Goal: Task Accomplishment & Management: Manage account settings

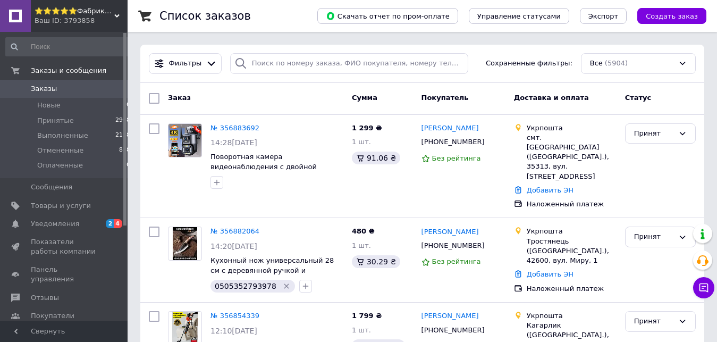
click at [55, 93] on span "Заказы" at bounding box center [64, 89] width 67 height 10
drag, startPoint x: 469, startPoint y: 127, endPoint x: 440, endPoint y: 129, distance: 28.7
click at [440, 129] on div "Анна Гончук" at bounding box center [463, 128] width 86 height 12
copy link "Гончук"
drag, startPoint x: 432, startPoint y: 143, endPoint x: 469, endPoint y: 143, distance: 36.7
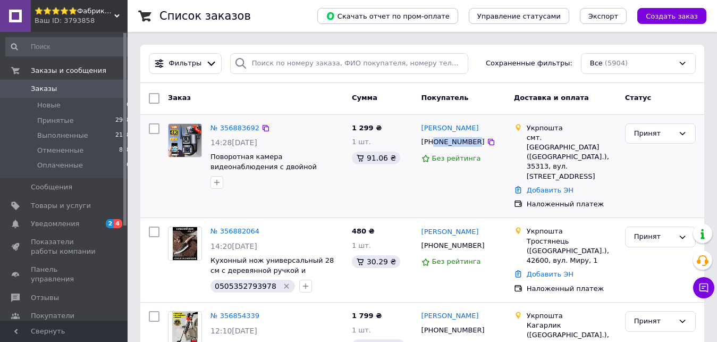
click at [469, 143] on div "+380665476932" at bounding box center [452, 142] width 67 height 14
copy div "0665476932"
click at [212, 181] on icon "button" at bounding box center [216, 182] width 8 height 8
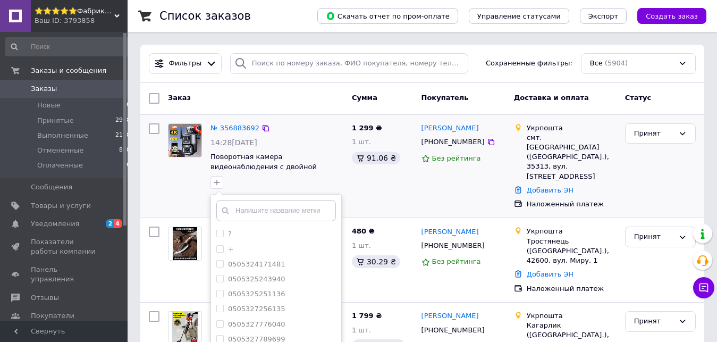
click at [252, 209] on input "text" at bounding box center [276, 210] width 120 height 21
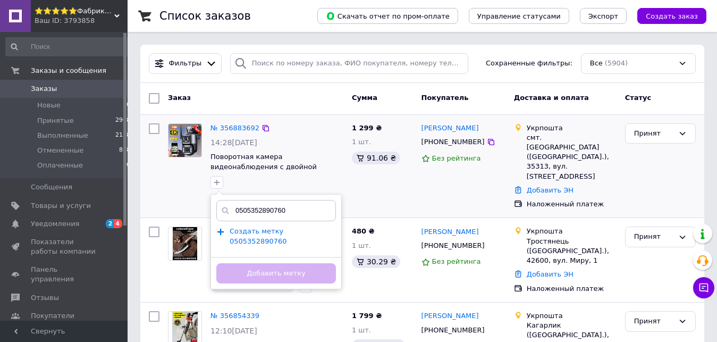
type input "0505352890760"
click at [279, 231] on span "Создать метку 0505352890760" at bounding box center [257, 236] width 57 height 18
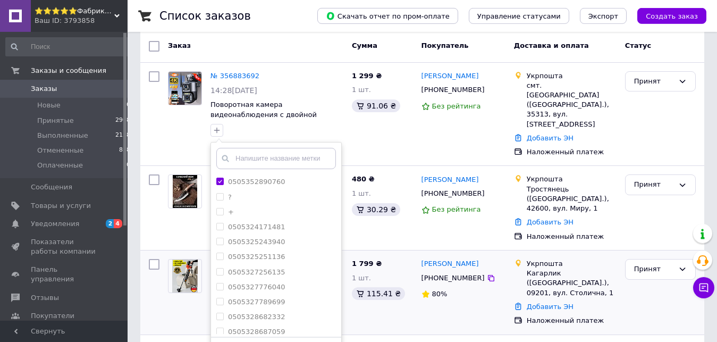
scroll to position [108, 0]
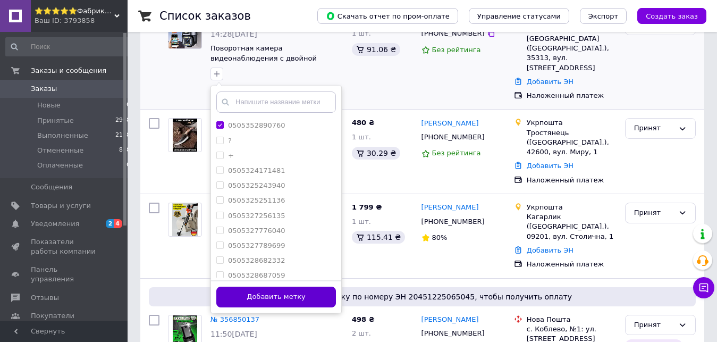
click at [317, 305] on button "Добавить метку" at bounding box center [276, 296] width 120 height 21
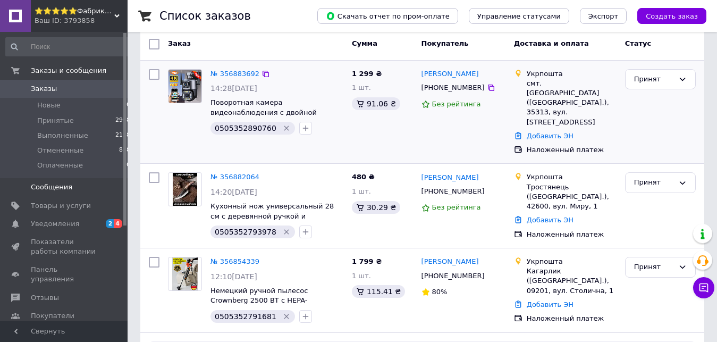
scroll to position [0, 0]
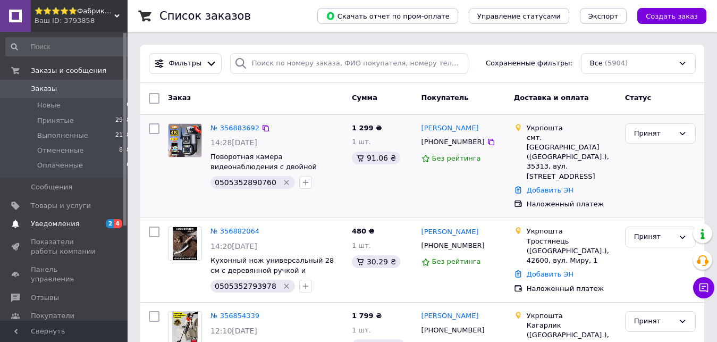
click at [89, 228] on span "Уведомления" at bounding box center [64, 224] width 67 height 10
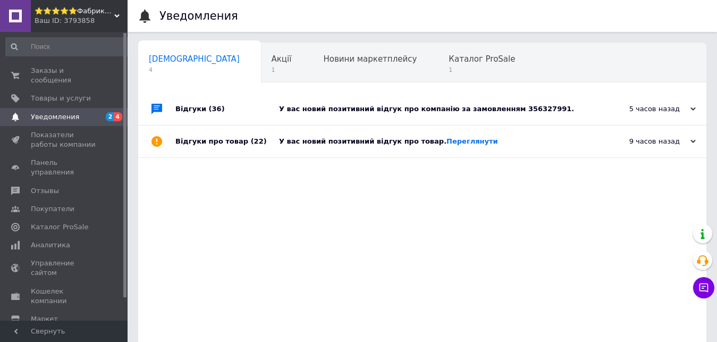
click at [526, 107] on div "У вас новий позитивний відгук про компанію за замовленням 356327991." at bounding box center [434, 109] width 310 height 10
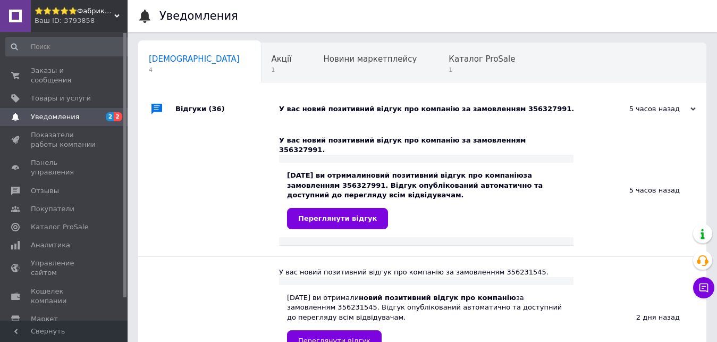
click at [539, 99] on div "У вас новий позитивний відгук про компанію за замовленням 356327991." at bounding box center [434, 109] width 310 height 32
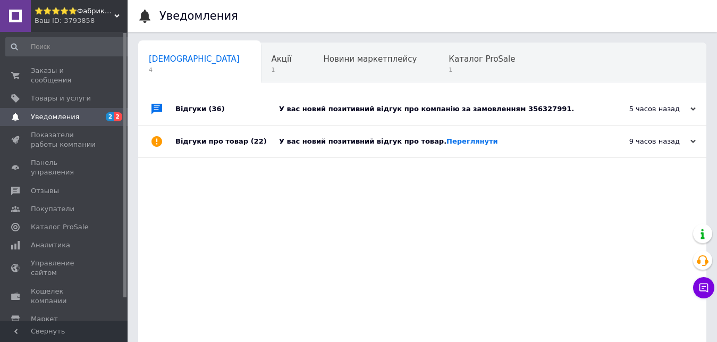
click at [42, 108] on link "Уведомления 2 2" at bounding box center [68, 117] width 137 height 18
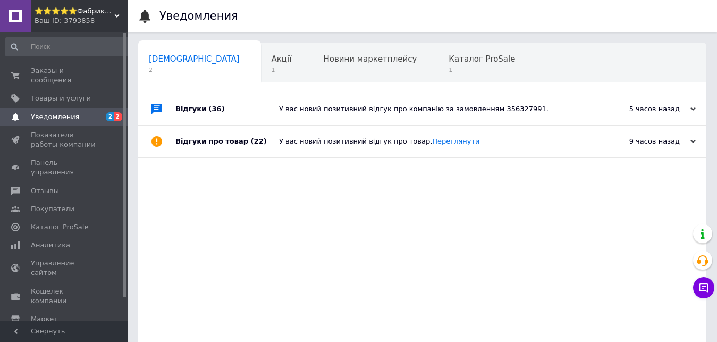
click at [513, 107] on div "У вас новий позитивний відгук про компанію за замовленням 356327991." at bounding box center [434, 109] width 310 height 10
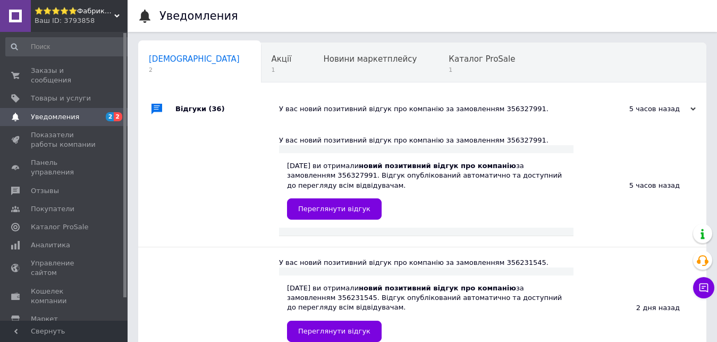
click at [518, 106] on div "У вас новий позитивний відгук про компанію за замовленням 356327991." at bounding box center [434, 109] width 310 height 10
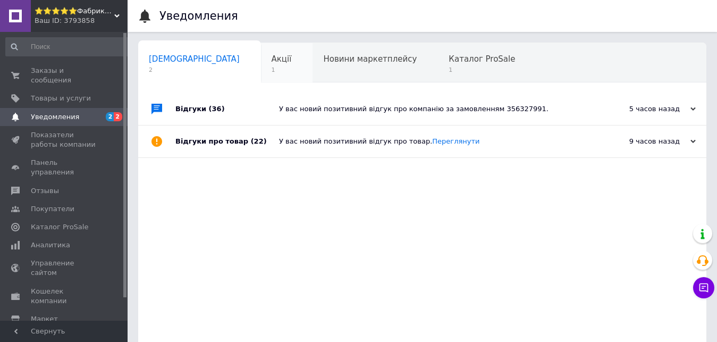
click at [261, 61] on div "Акції 1" at bounding box center [287, 63] width 52 height 40
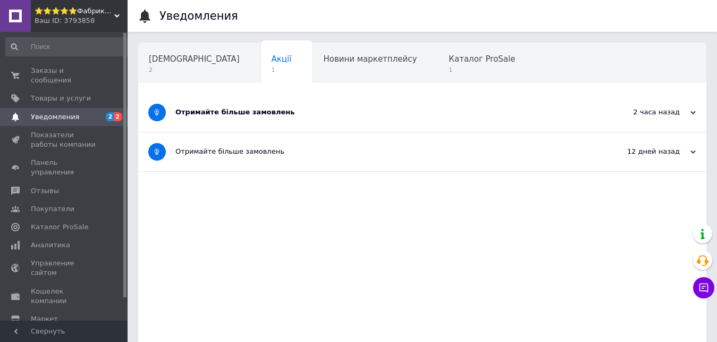
click at [369, 114] on div "Отримайте більше замовлень" at bounding box center [382, 112] width 414 height 10
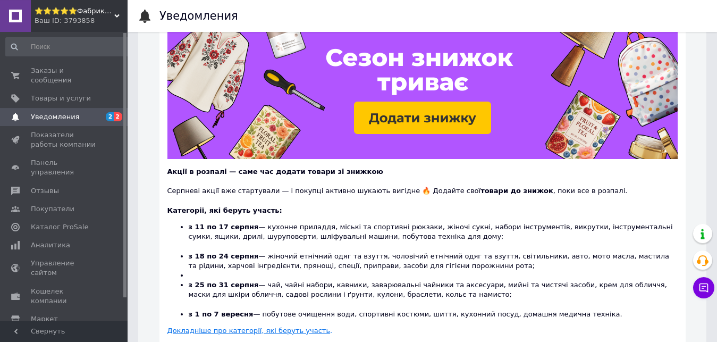
scroll to position [163, 0]
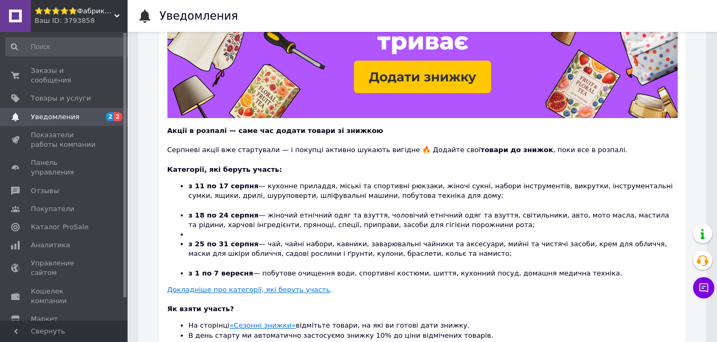
click at [78, 112] on span "Уведомления" at bounding box center [64, 117] width 67 height 10
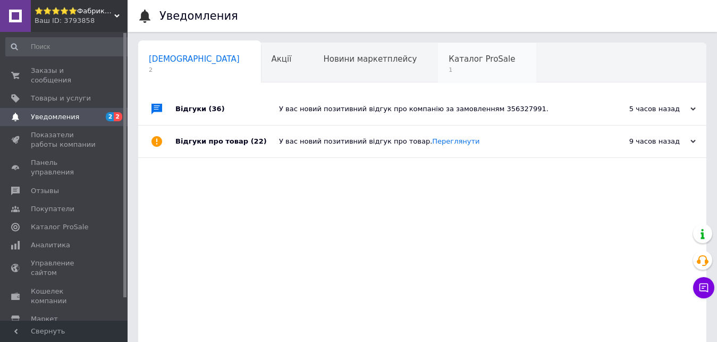
click at [438, 49] on div "Каталог ProSale 1" at bounding box center [487, 63] width 98 height 40
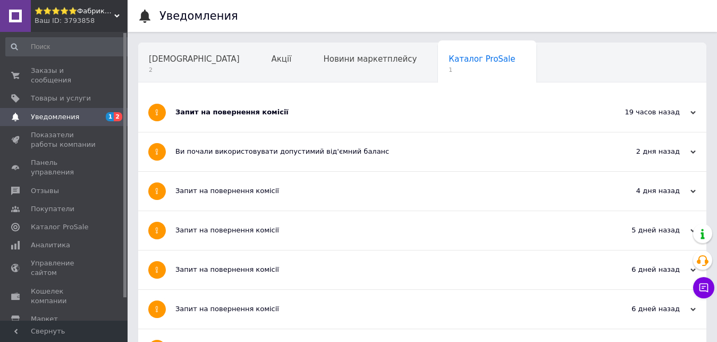
click at [370, 115] on div "Запит на повернення комісії" at bounding box center [382, 112] width 414 height 10
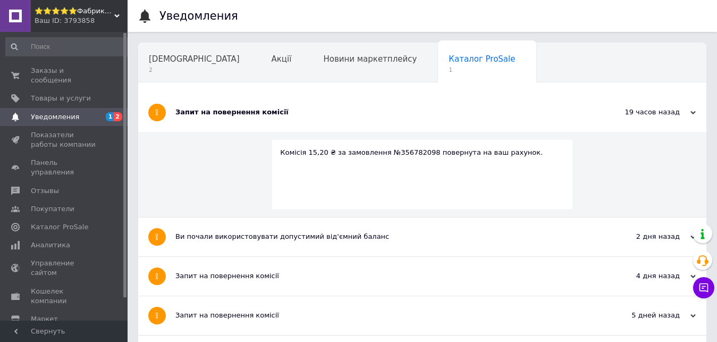
click at [74, 112] on span "Уведомления" at bounding box center [64, 117] width 67 height 10
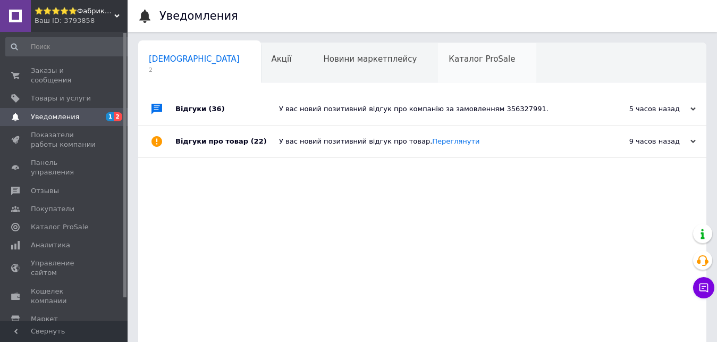
click at [438, 66] on div "Каталог ProSale 0" at bounding box center [487, 63] width 98 height 40
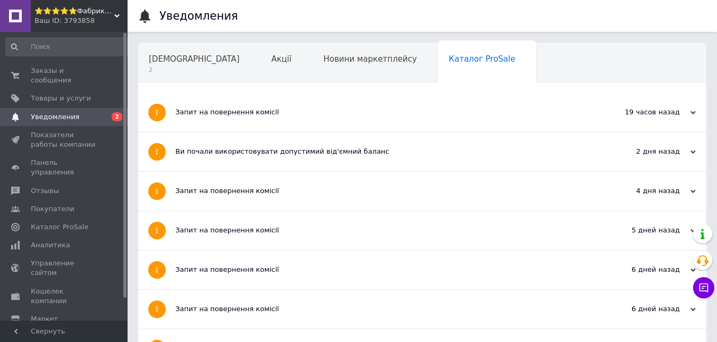
click at [458, 126] on div "Запит на повернення комісії" at bounding box center [382, 112] width 414 height 39
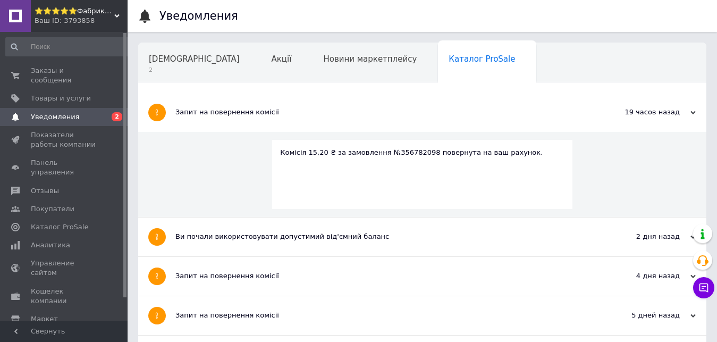
click at [110, 112] on span "0 2" at bounding box center [112, 117] width 29 height 10
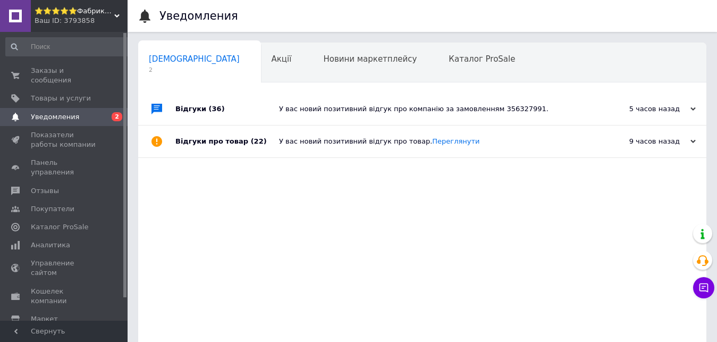
click at [174, 64] on span "Сповіщення" at bounding box center [194, 59] width 91 height 10
click at [552, 111] on div "У вас новий позитивний відгук про компанію за замовленням 356327991." at bounding box center [434, 109] width 310 height 10
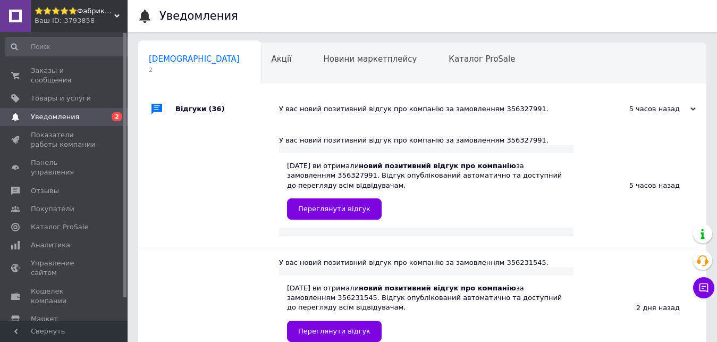
click at [555, 109] on div "У вас новий позитивний відгук про компанію за замовленням 356327991." at bounding box center [434, 109] width 310 height 10
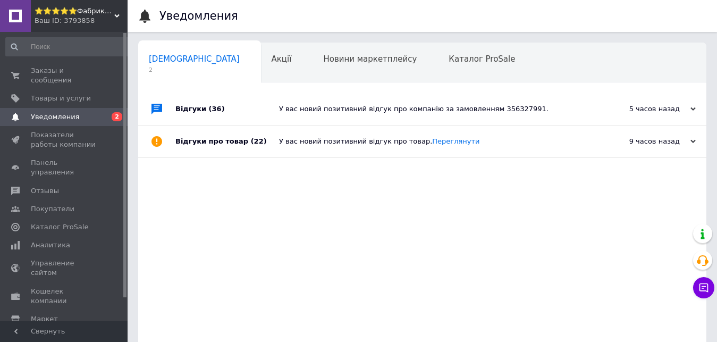
click at [498, 142] on div "У вас новий позитивний відгук про товар. Переглянути" at bounding box center [434, 142] width 310 height 10
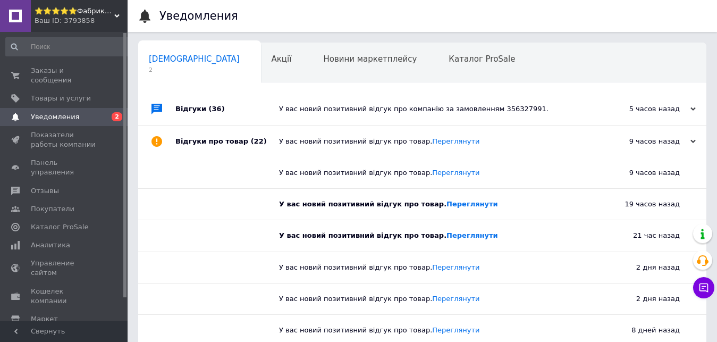
click at [517, 143] on div "У вас новий позитивний відгук про товар. Переглянути" at bounding box center [434, 142] width 310 height 10
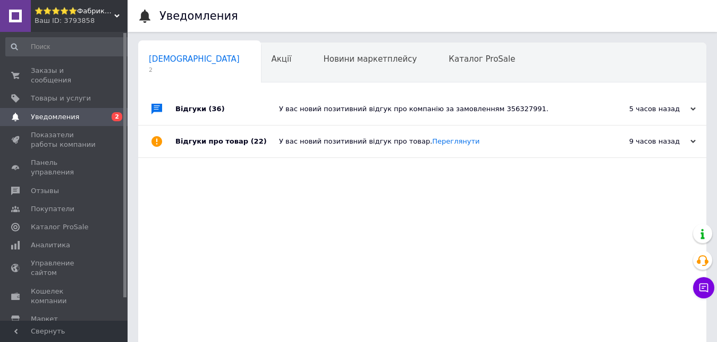
click at [535, 111] on div "У вас новий позитивний відгук про компанію за замовленням 356327991." at bounding box center [434, 109] width 310 height 10
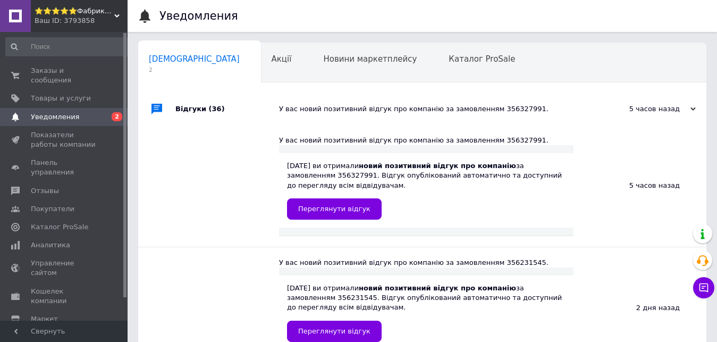
click at [55, 112] on span "Уведомления" at bounding box center [55, 117] width 48 height 10
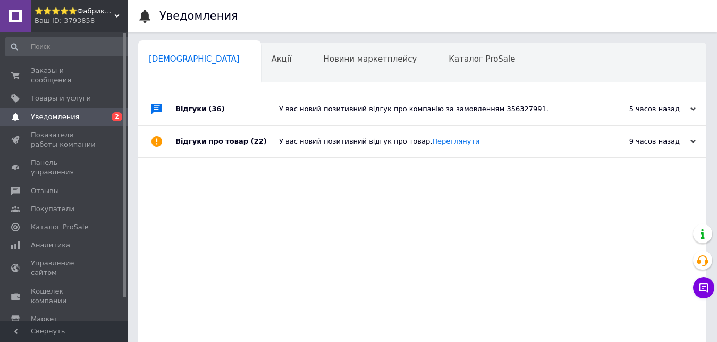
click at [501, 157] on div "У вас новий позитивний відгук про товар. Переглянути" at bounding box center [434, 141] width 310 height 32
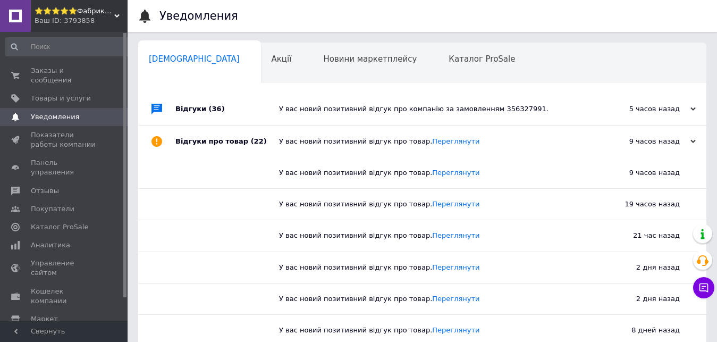
click at [514, 146] on div "У вас новий позитивний відгук про товар. Переглянути" at bounding box center [434, 142] width 310 height 10
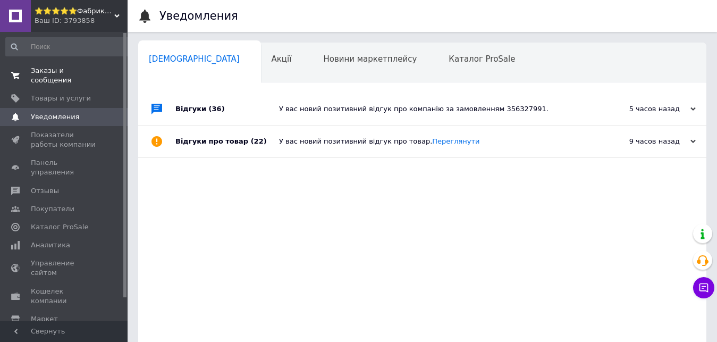
click at [77, 75] on span "Заказы и сообщения" at bounding box center [64, 75] width 67 height 19
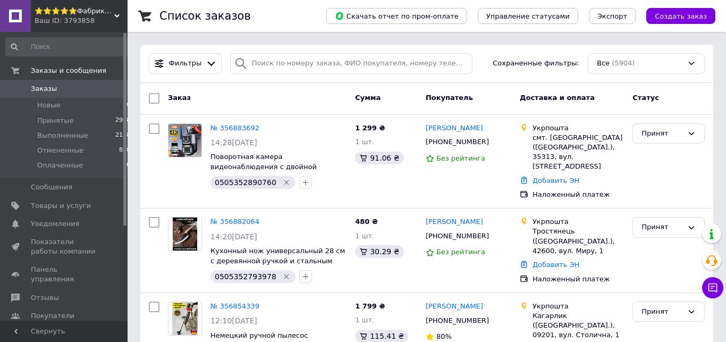
click at [102, 15] on span "⭐️⭐️⭐️⭐️⭐️Фабрика Честных цен" at bounding box center [75, 11] width 80 height 10
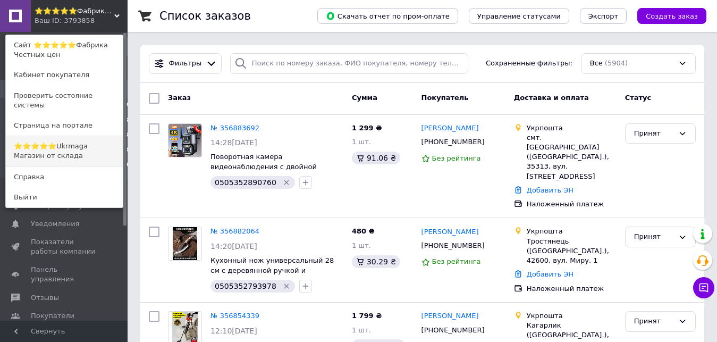
click at [88, 142] on link "⭐️⭐️⭐️⭐️⭐️Ukrmaga Магазин от склада" at bounding box center [64, 151] width 117 height 30
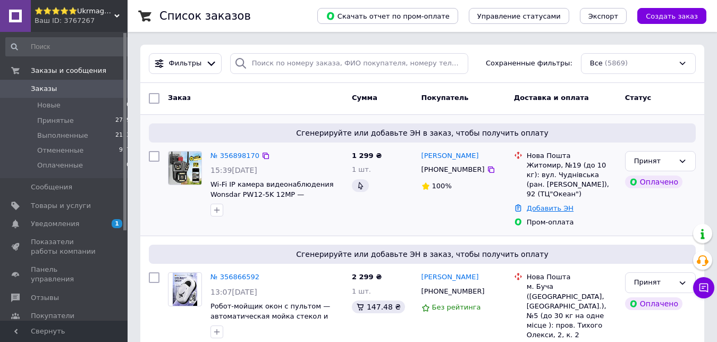
click at [540, 207] on link "Добавить ЭН" at bounding box center [549, 208] width 47 height 8
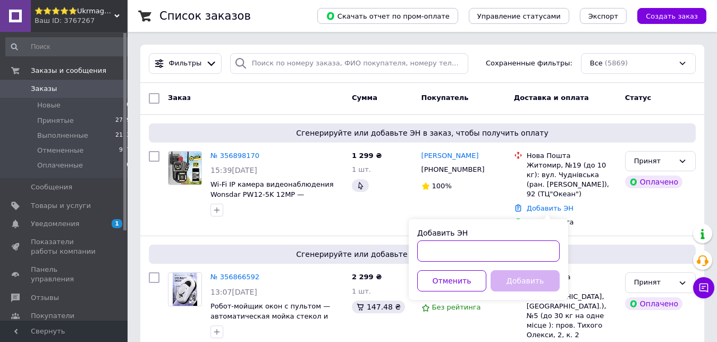
click at [502, 252] on input "Добавить ЭН" at bounding box center [488, 250] width 142 height 21
type input "20451225245367"
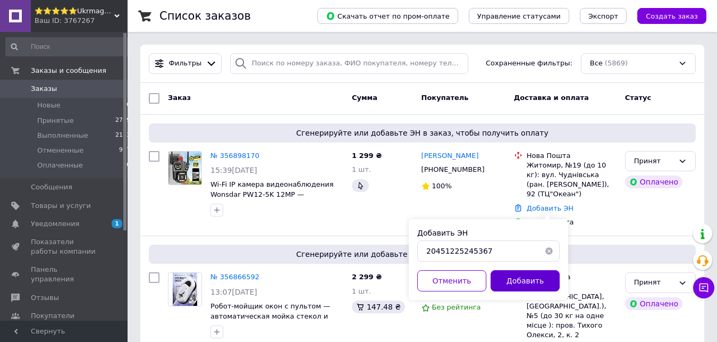
click at [523, 271] on button "Добавить" at bounding box center [524, 280] width 69 height 21
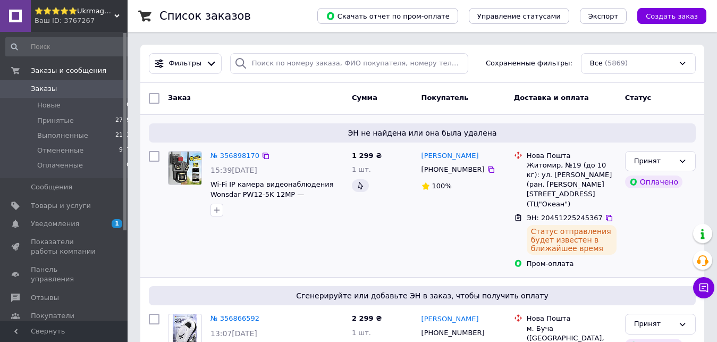
click at [361, 232] on div "1 299 ₴ 1 шт." at bounding box center [382, 210] width 70 height 126
click at [60, 91] on span "Заказы" at bounding box center [64, 89] width 67 height 10
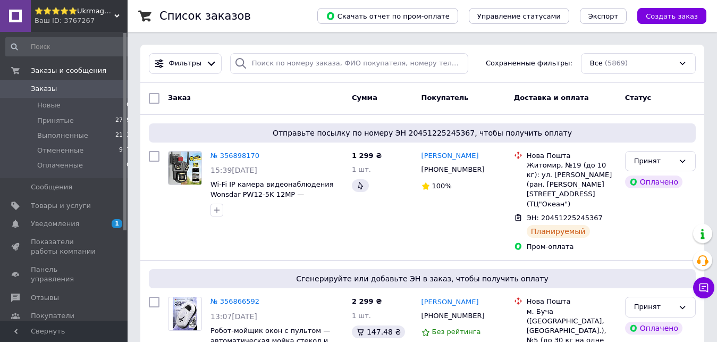
click at [101, 11] on span "⭐️⭐️⭐️⭐️⭐️Ukrmaga Магазин от склада" at bounding box center [75, 11] width 80 height 10
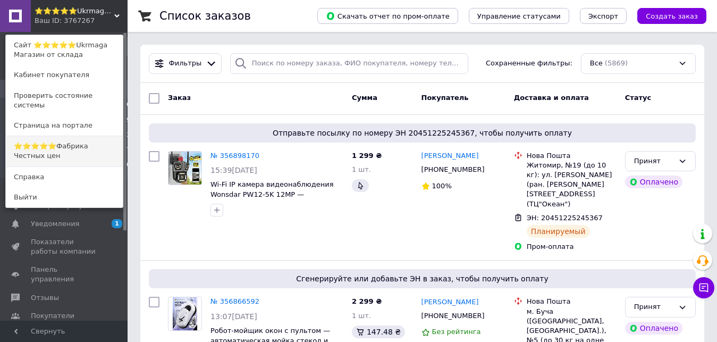
click at [88, 140] on link "⭐️⭐️⭐️⭐️⭐️Фабрика Честных цен" at bounding box center [64, 151] width 117 height 30
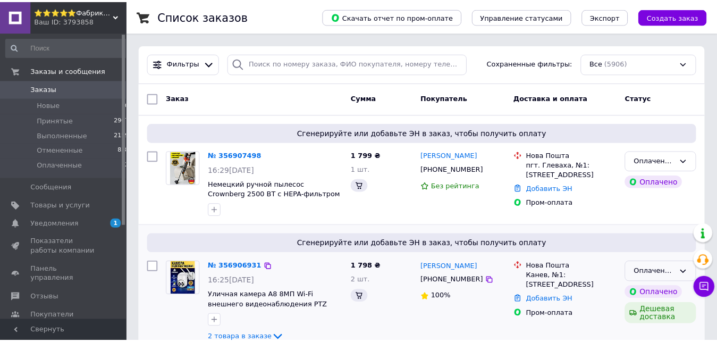
scroll to position [248, 0]
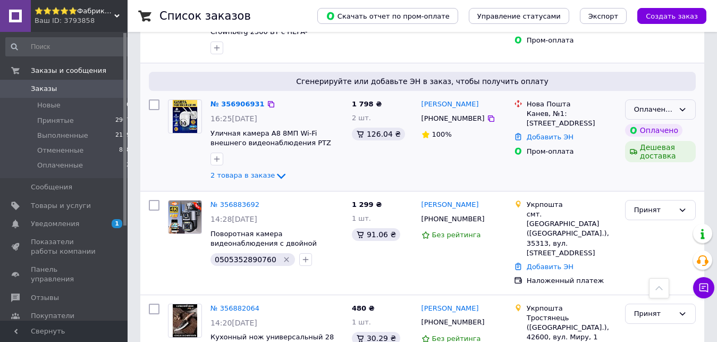
click at [640, 114] on div "Оплаченный" at bounding box center [654, 109] width 40 height 11
click at [645, 129] on li "Принят" at bounding box center [660, 132] width 70 height 20
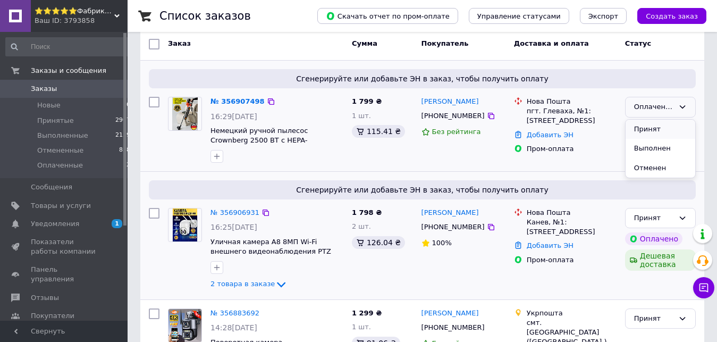
click at [663, 131] on li "Принят" at bounding box center [660, 130] width 70 height 20
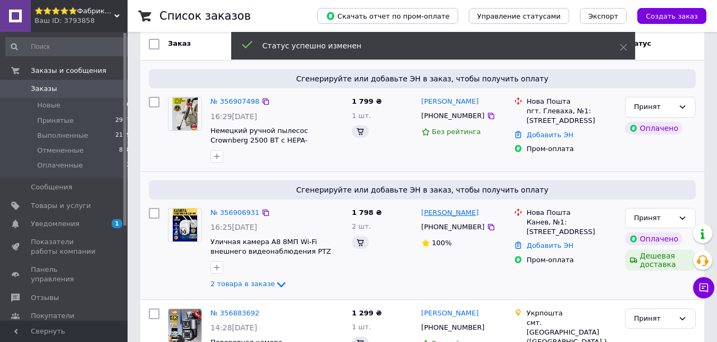
click at [447, 208] on link "[PERSON_NAME]" at bounding box center [449, 213] width 57 height 10
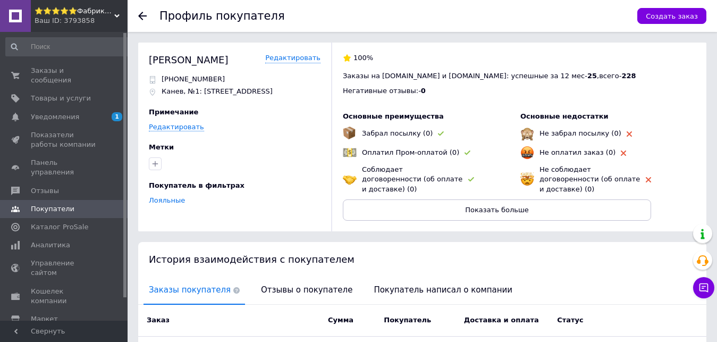
scroll to position [217, 0]
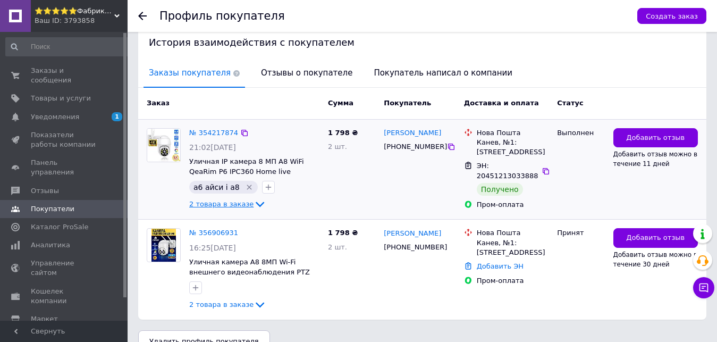
click at [241, 200] on span "2 товара в заказе" at bounding box center [221, 204] width 64 height 8
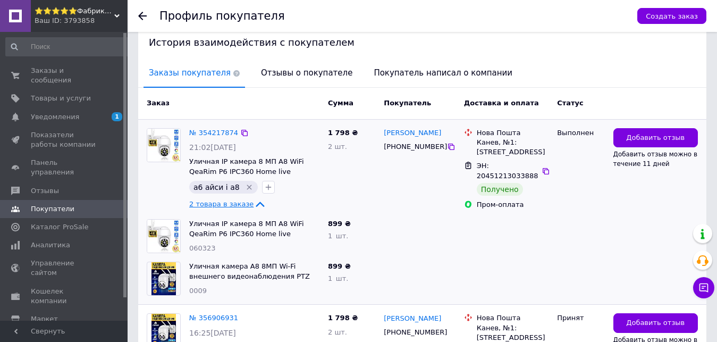
click at [216, 200] on span "2 товара в заказе" at bounding box center [221, 204] width 64 height 8
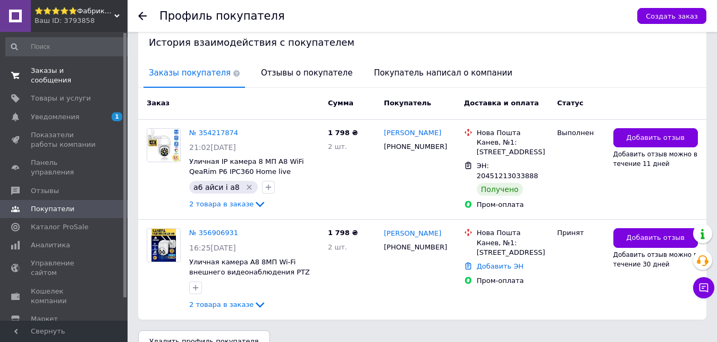
click at [105, 75] on span "0 0" at bounding box center [112, 75] width 29 height 19
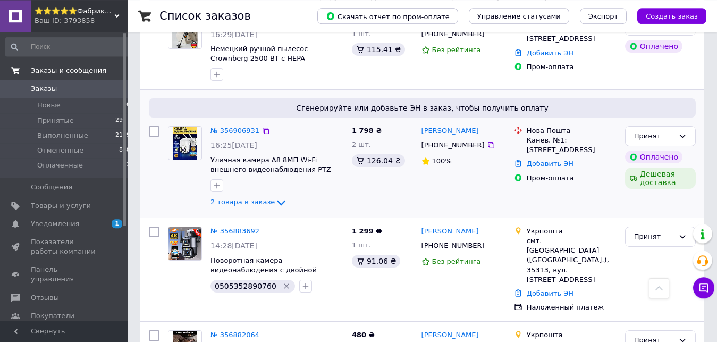
scroll to position [217, 0]
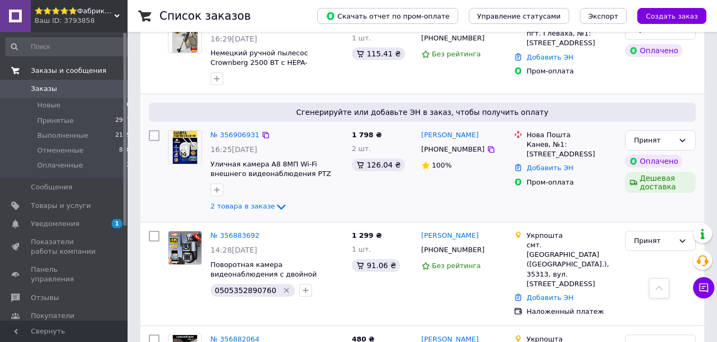
click at [462, 179] on div "олександр ткач +380957406007 100%" at bounding box center [463, 171] width 92 height 91
click at [113, 30] on div "⭐️⭐️⭐️⭐️⭐️Фабрика Честных цен Ваш ID: 3793858" at bounding box center [79, 16] width 97 height 32
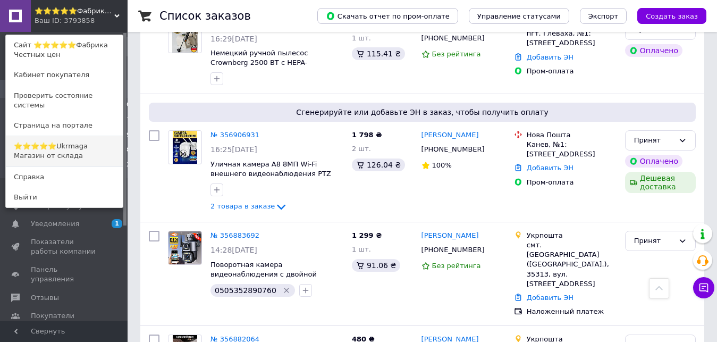
click at [108, 136] on link "⭐️⭐️⭐️⭐️⭐️Ukrmaga Магазин от склада" at bounding box center [64, 151] width 117 height 30
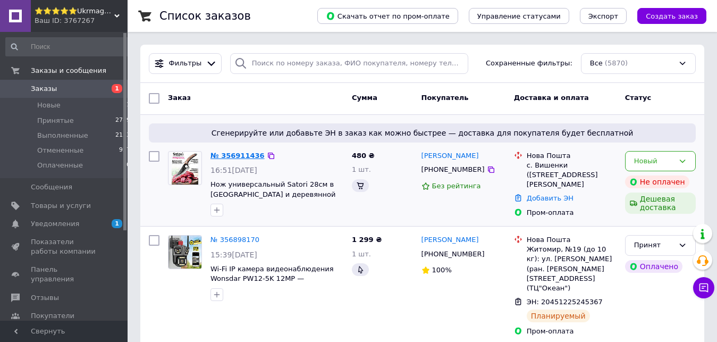
click at [245, 154] on link "№ 356911436" at bounding box center [237, 155] width 54 height 8
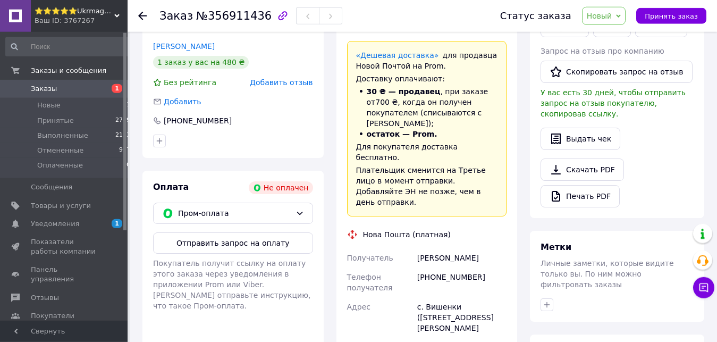
scroll to position [212, 0]
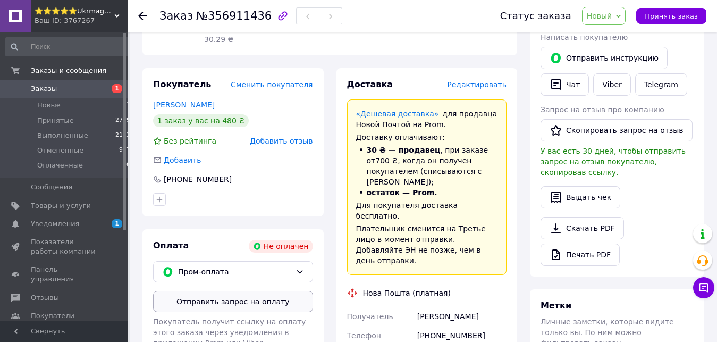
click at [284, 291] on button "Отправить запрос на оплату" at bounding box center [233, 301] width 160 height 21
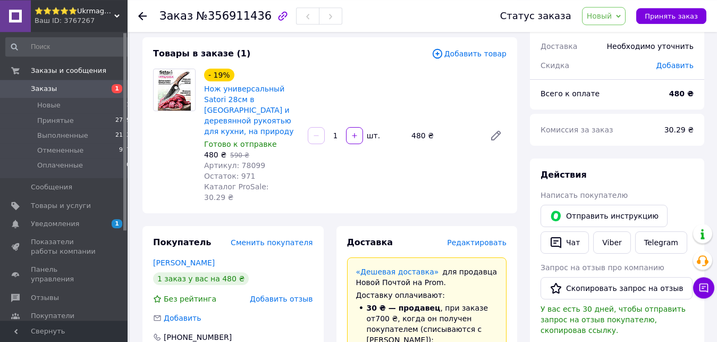
scroll to position [49, 0]
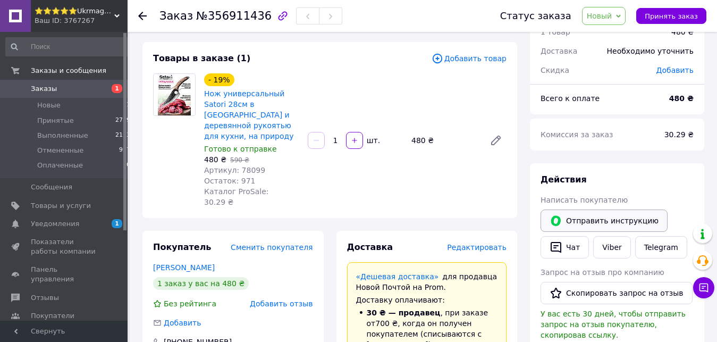
click at [634, 218] on button "Отправить инструкцию" at bounding box center [603, 220] width 127 height 22
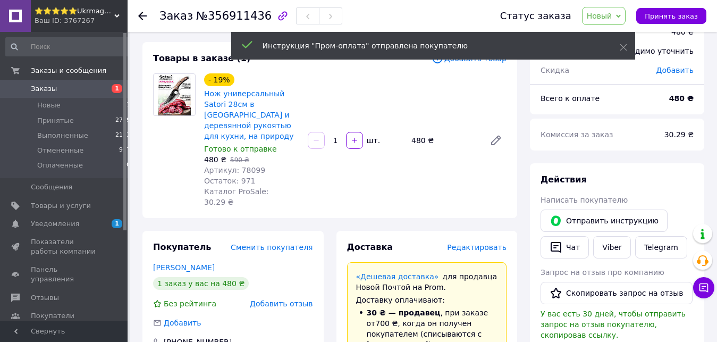
click at [60, 95] on link "Заказы 1" at bounding box center [68, 89] width 137 height 18
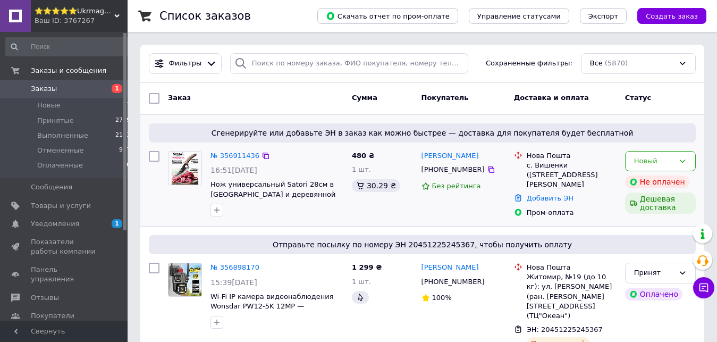
drag, startPoint x: 606, startPoint y: 177, endPoint x: 552, endPoint y: 174, distance: 53.7
click at [566, 177] on div "с. Вишенки (Киевская обл.), №1: ул. Леси Украинки, 51" at bounding box center [571, 174] width 90 height 29
click at [550, 171] on div "с. Вишенки (Киевская обл.), №1: ул. Леси Украинки, 51" at bounding box center [571, 174] width 90 height 29
drag, startPoint x: 528, startPoint y: 156, endPoint x: 584, endPoint y: 171, distance: 58.2
click at [584, 171] on div "Нова Пошта с. Вишенки (Киевская обл.), №1: ул. Леси Украинки, 51" at bounding box center [571, 170] width 94 height 39
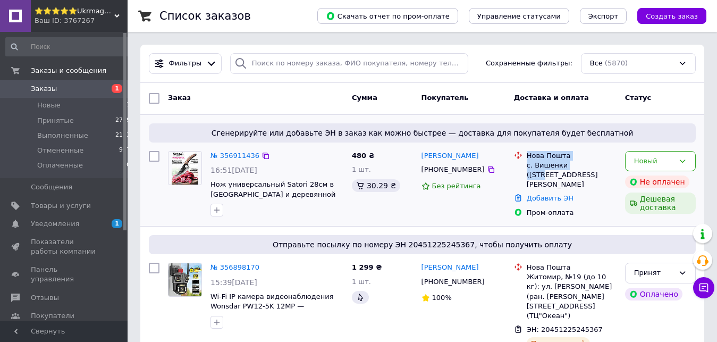
click at [550, 174] on div "с. Вишенки (Киевская обл.), №1: ул. Леси Украинки, 51" at bounding box center [571, 174] width 90 height 29
drag, startPoint x: 526, startPoint y: 155, endPoint x: 566, endPoint y: 159, distance: 40.6
click at [566, 159] on div "Нова Пошта с. Вишенки (Киевская обл.), №1: ул. Леси Украинки, 51" at bounding box center [571, 170] width 94 height 39
click at [587, 164] on div "с. Вишенки (Киевская обл.), №1: ул. Леси Украинки, 51" at bounding box center [571, 174] width 90 height 29
click at [82, 92] on span "Заказы" at bounding box center [64, 89] width 67 height 10
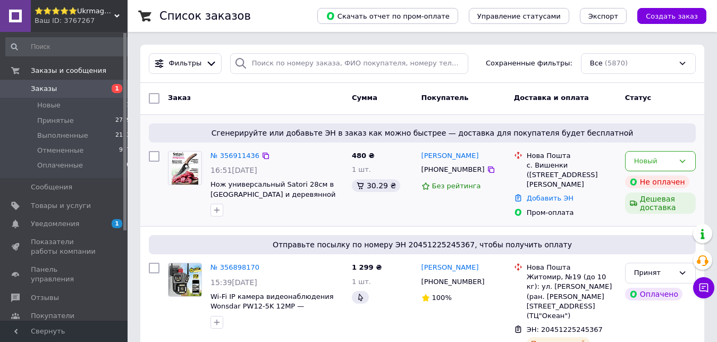
drag, startPoint x: 585, startPoint y: 180, endPoint x: 548, endPoint y: 180, distance: 36.7
click at [548, 180] on div "с. Вишенки (Киевская обл.), №1: ул. Леси Украинки, 51" at bounding box center [571, 174] width 90 height 29
click at [548, 168] on div "с. Вишенки (Киевская обл.), №1: ул. Леси Украинки, 51" at bounding box center [571, 174] width 90 height 29
click at [431, 203] on div "валерий окан +380677068515 Без рейтинга" at bounding box center [463, 184] width 92 height 75
click at [95, 93] on span "Заказы" at bounding box center [64, 89] width 67 height 10
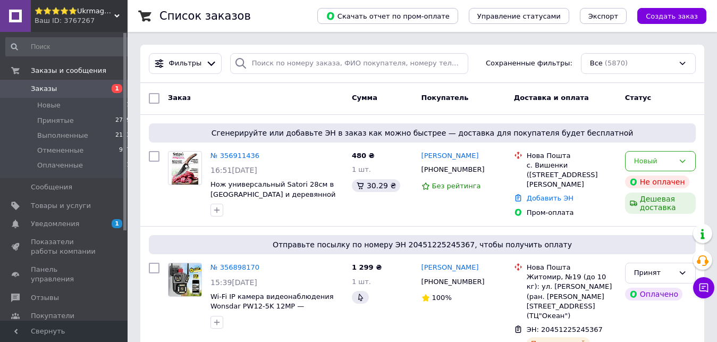
click at [104, 88] on span "1" at bounding box center [112, 89] width 29 height 10
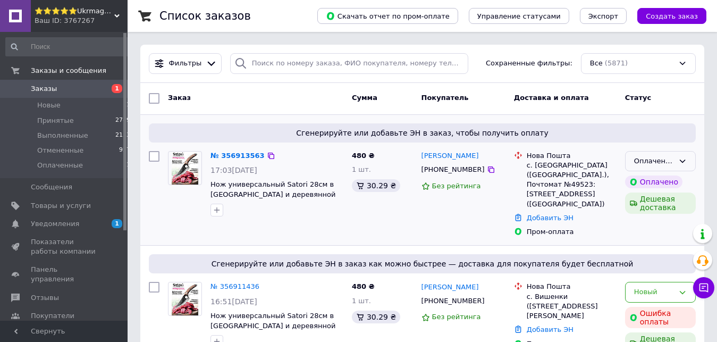
click at [661, 159] on div "Оплаченный" at bounding box center [654, 161] width 40 height 11
click at [652, 179] on li "Принят" at bounding box center [660, 183] width 70 height 20
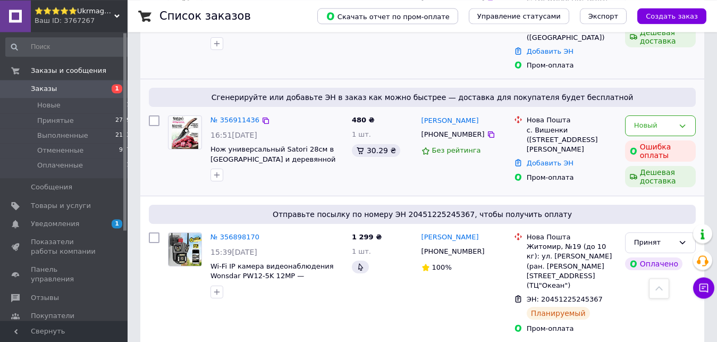
scroll to position [163, 0]
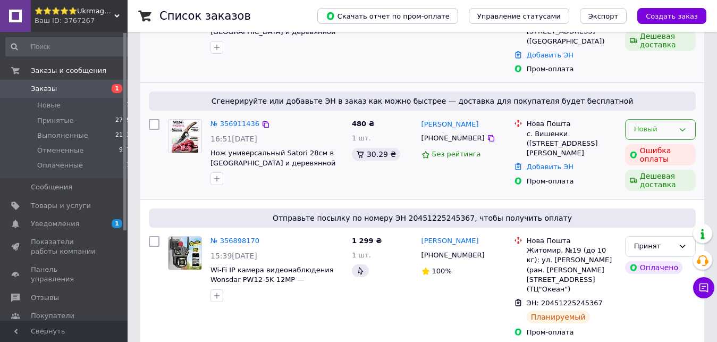
click at [644, 124] on div "Новый" at bounding box center [654, 129] width 40 height 11
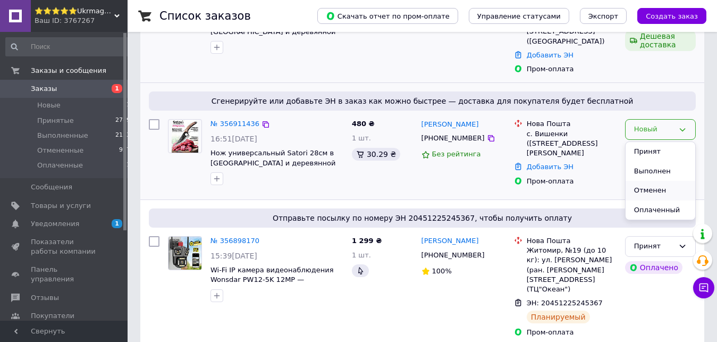
click at [659, 186] on li "Отменен" at bounding box center [660, 191] width 70 height 20
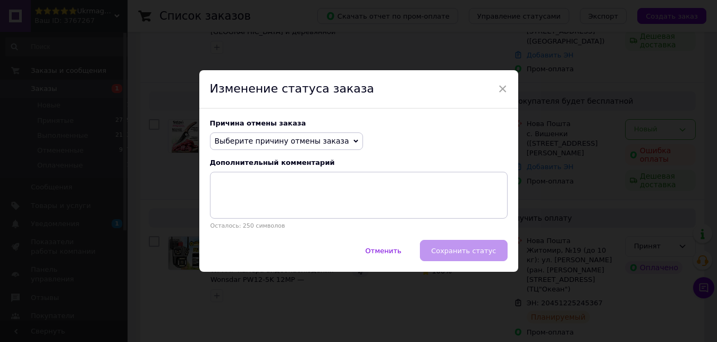
click at [317, 140] on span "Выберите причину отмены заказа" at bounding box center [282, 141] width 134 height 8
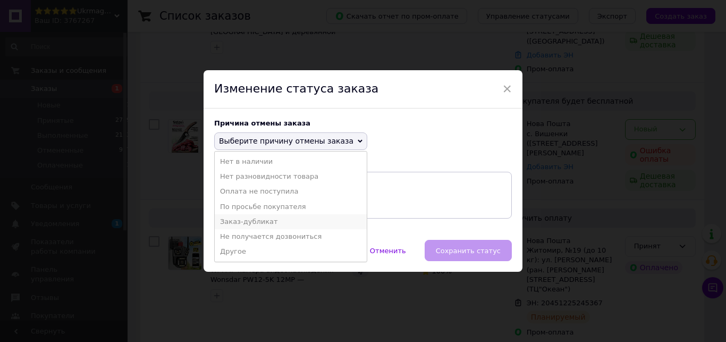
click at [277, 226] on li "Заказ-дубликат" at bounding box center [291, 221] width 152 height 15
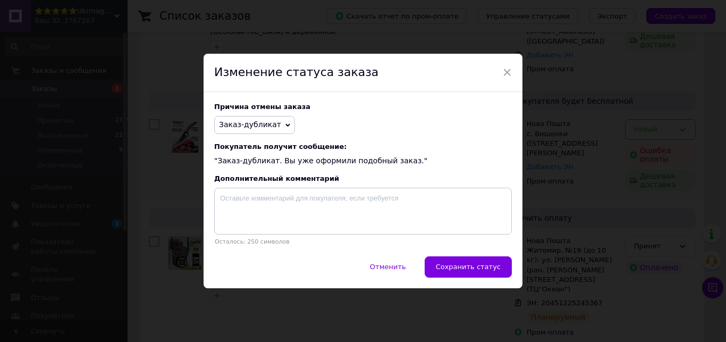
drag, startPoint x: 461, startPoint y: 271, endPoint x: 511, endPoint y: 255, distance: 52.9
click at [461, 270] on span "Сохранить статус" at bounding box center [468, 266] width 65 height 8
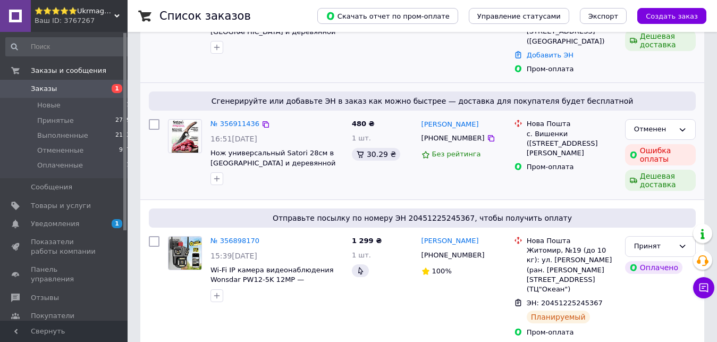
scroll to position [54, 0]
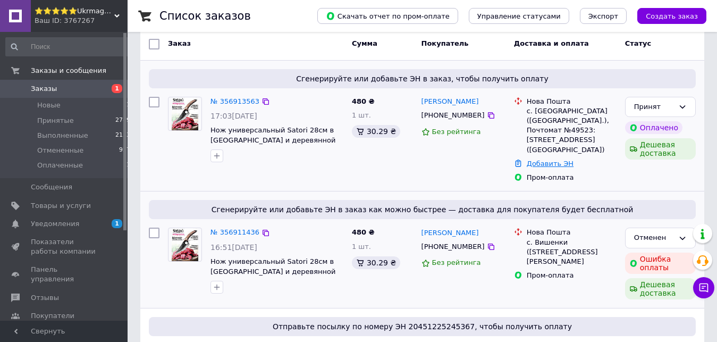
click at [552, 159] on link "Добавить ЭН" at bounding box center [549, 163] width 47 height 8
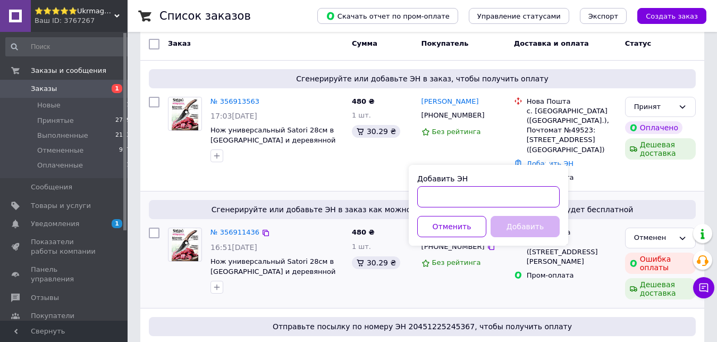
click at [532, 203] on input "Добавить ЭН" at bounding box center [488, 196] width 142 height 21
type input "20451225297287"
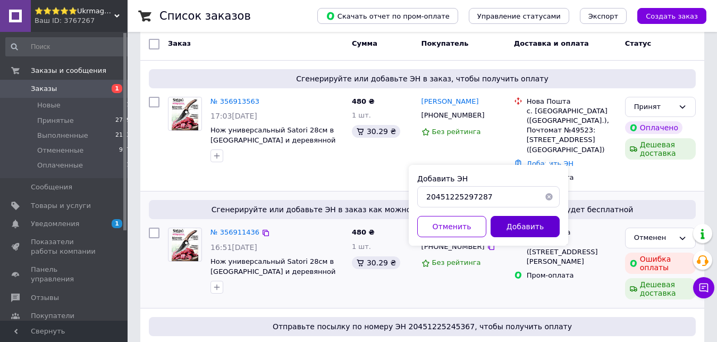
click at [515, 218] on button "Добавить" at bounding box center [524, 226] width 69 height 21
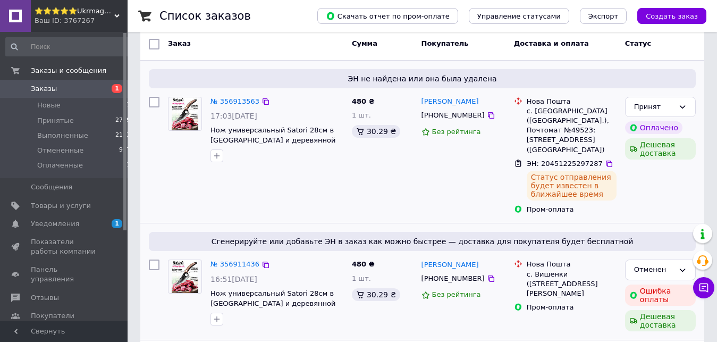
scroll to position [0, 0]
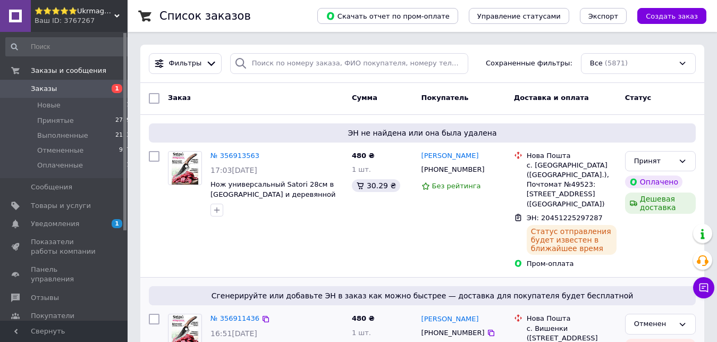
click at [352, 105] on div "Сумма" at bounding box center [382, 98] width 70 height 19
click at [103, 96] on link "Заказы 1" at bounding box center [68, 89] width 137 height 18
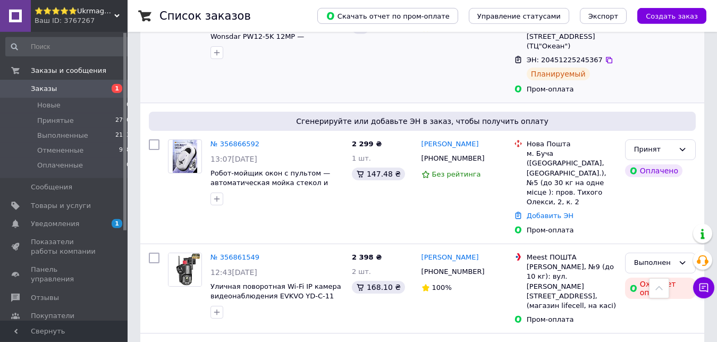
scroll to position [488, 0]
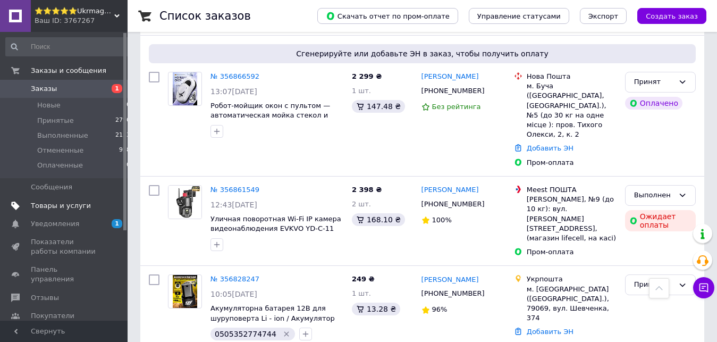
click at [90, 202] on span "Товары и услуги" at bounding box center [64, 206] width 67 height 10
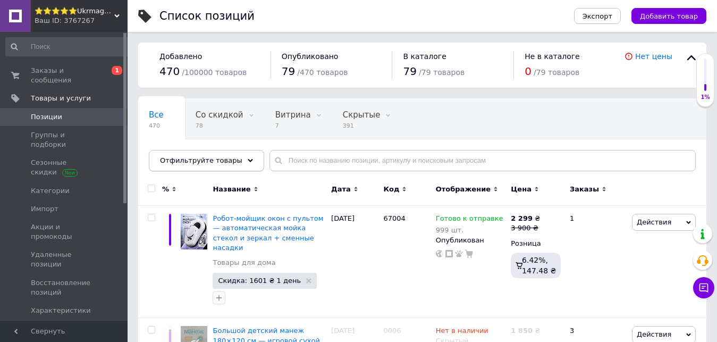
click at [223, 164] on span "Отфильтруйте товары" at bounding box center [201, 160] width 82 height 8
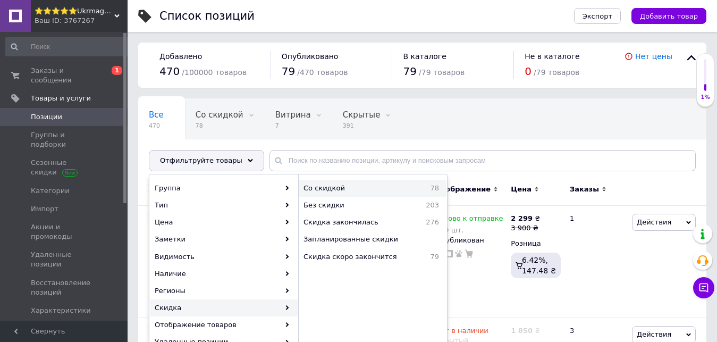
click at [357, 189] on span "Со скидкой" at bounding box center [353, 188] width 101 height 10
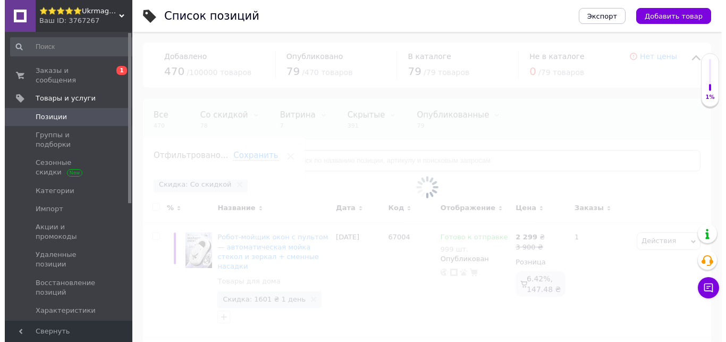
scroll to position [0, 13]
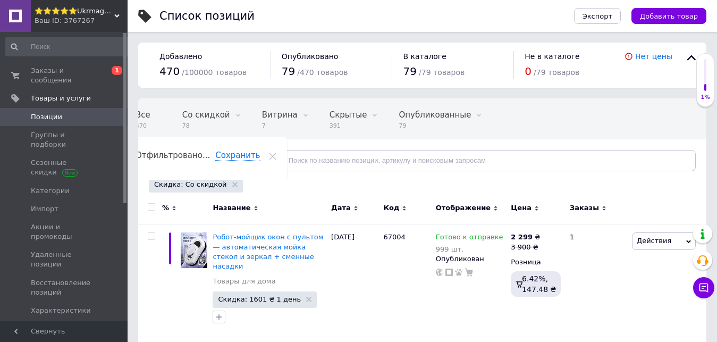
click at [151, 209] on input "checkbox" at bounding box center [151, 206] width 7 height 7
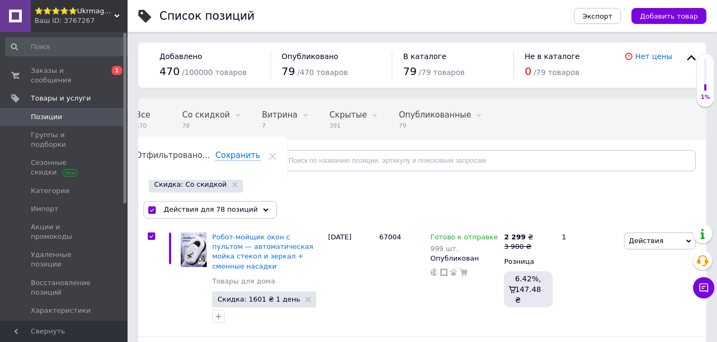
checkbox input "true"
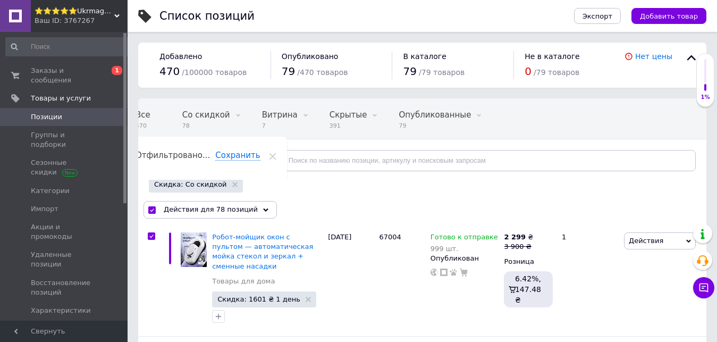
checkbox input "true"
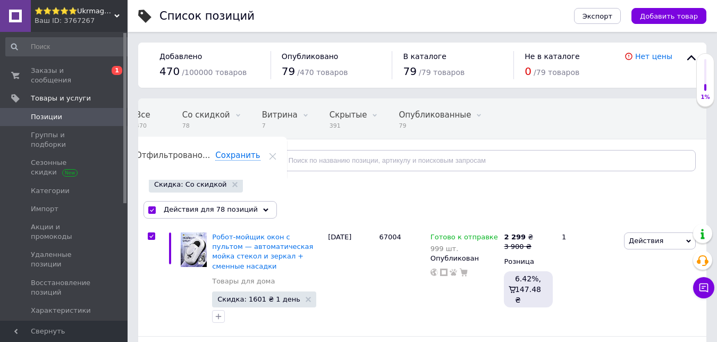
checkbox input "true"
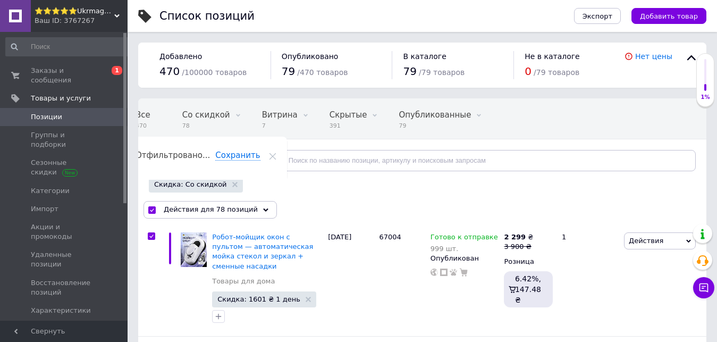
checkbox input "true"
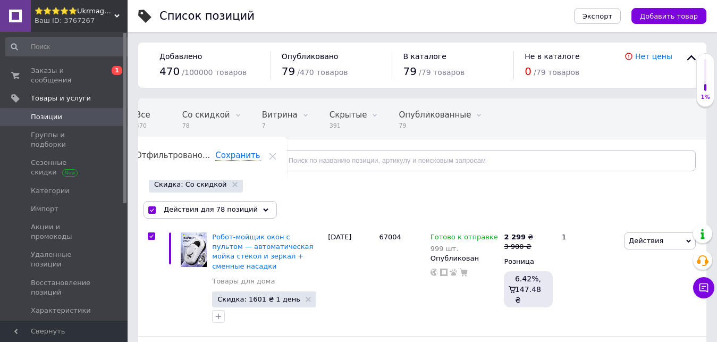
checkbox input "true"
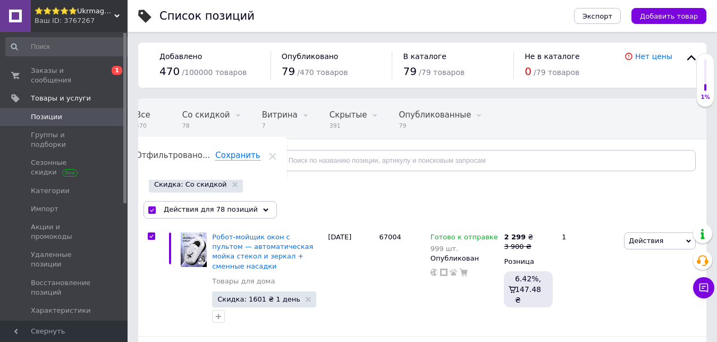
checkbox input "true"
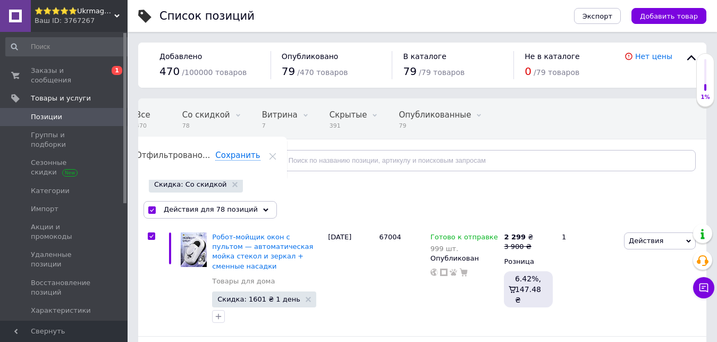
checkbox input "true"
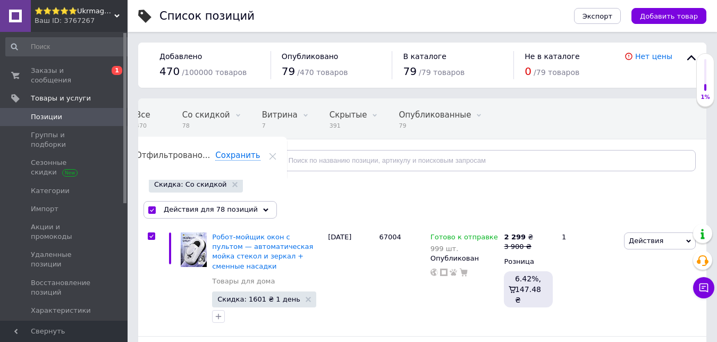
checkbox input "true"
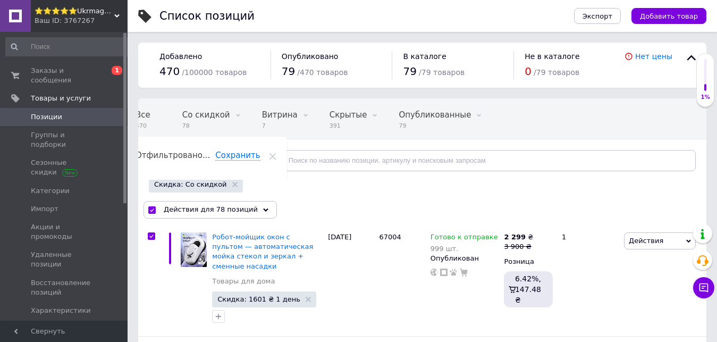
checkbox input "true"
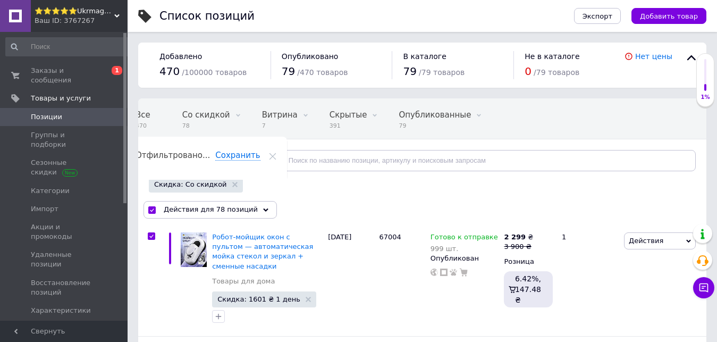
checkbox input "true"
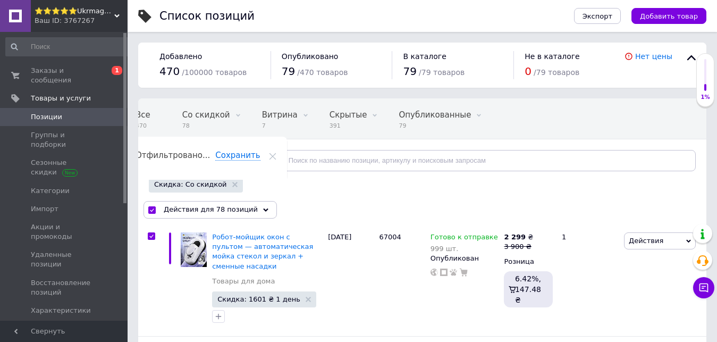
checkbox input "true"
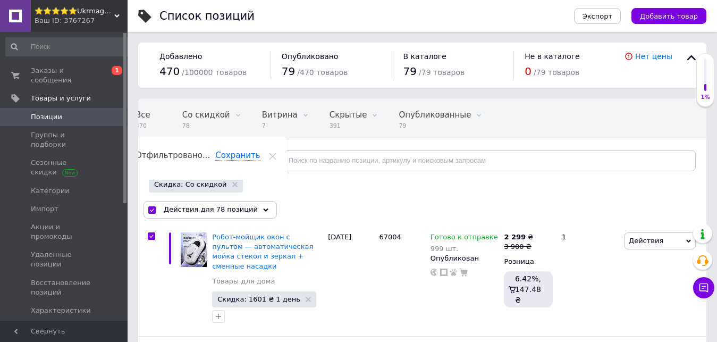
checkbox input "true"
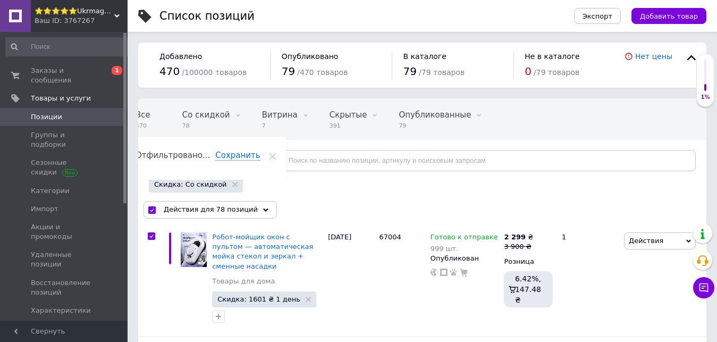
checkbox input "true"
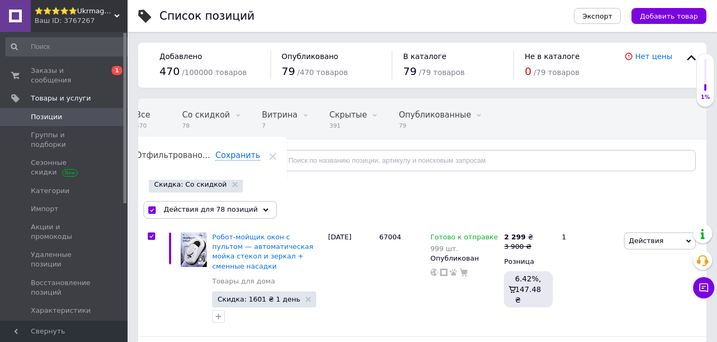
checkbox input "true"
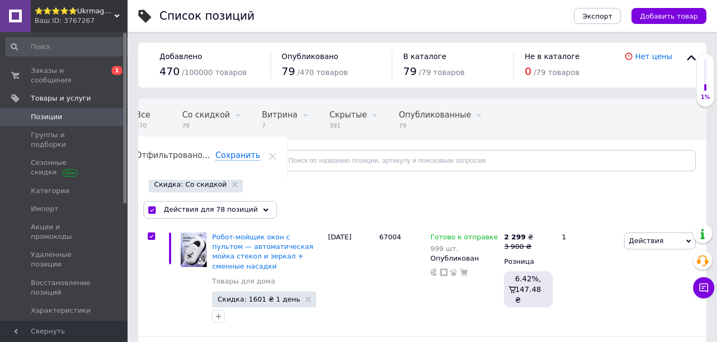
checkbox input "true"
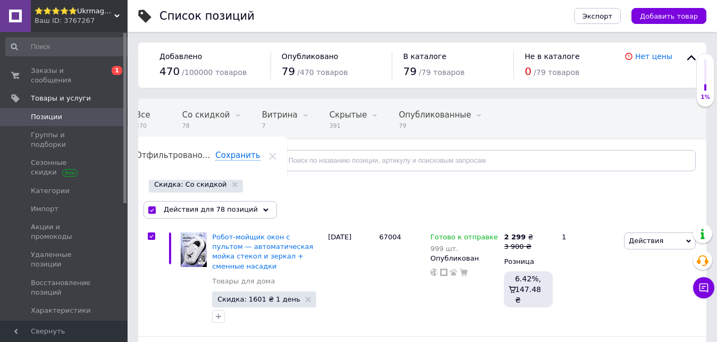
checkbox input "true"
click at [224, 211] on span "Действия для 78 позиций" at bounding box center [211, 210] width 94 height 10
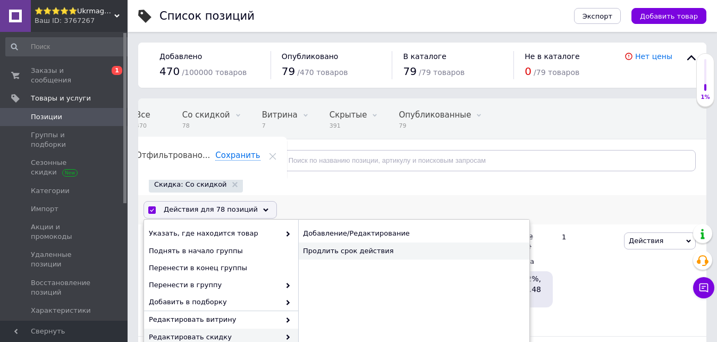
click at [368, 254] on div "Продлить срок действия" at bounding box center [413, 250] width 231 height 17
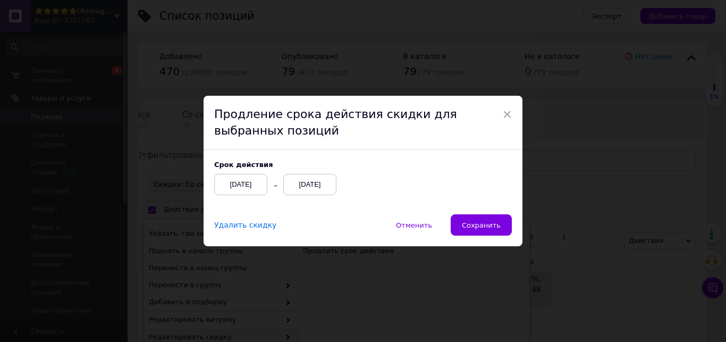
click at [314, 184] on div "[DATE]" at bounding box center [309, 184] width 53 height 21
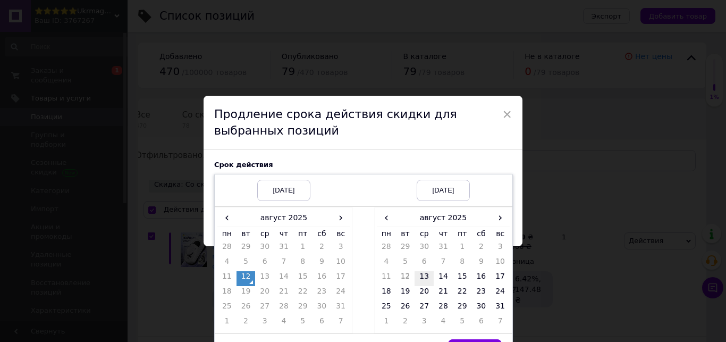
click at [419, 280] on td "13" at bounding box center [423, 278] width 19 height 15
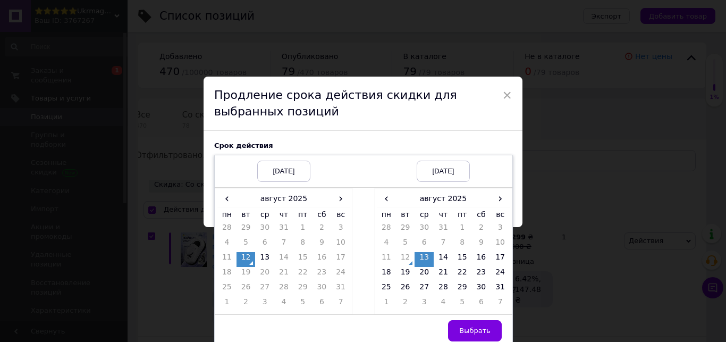
scroll to position [25, 0]
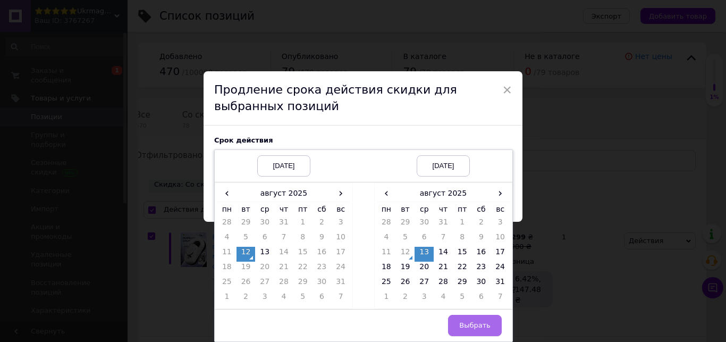
click at [489, 328] on button "Выбрать" at bounding box center [475, 324] width 54 height 21
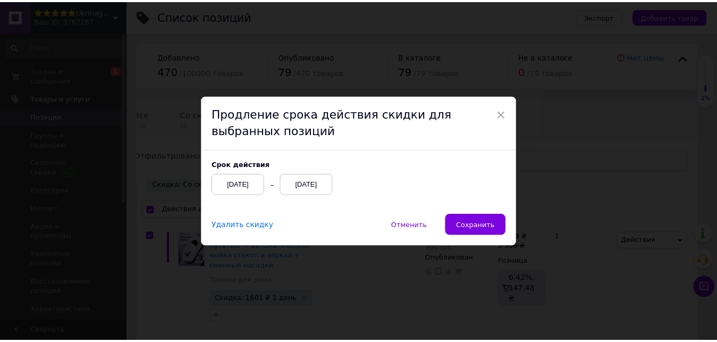
scroll to position [0, 0]
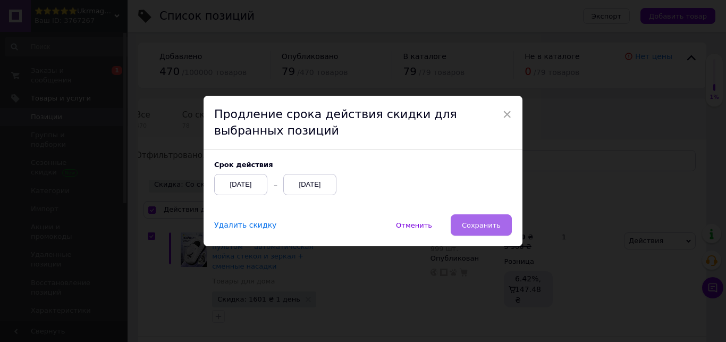
click at [477, 225] on span "Сохранить" at bounding box center [481, 225] width 39 height 8
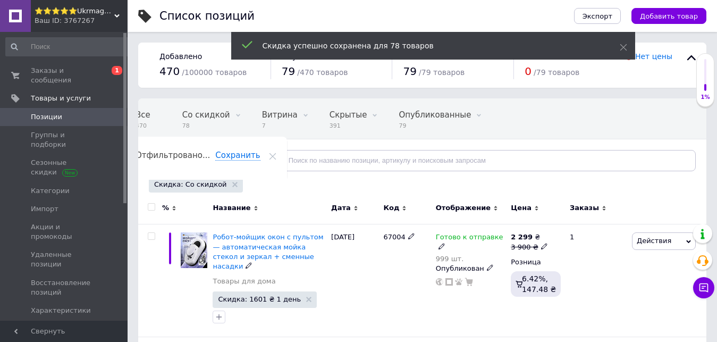
checkbox input "false"
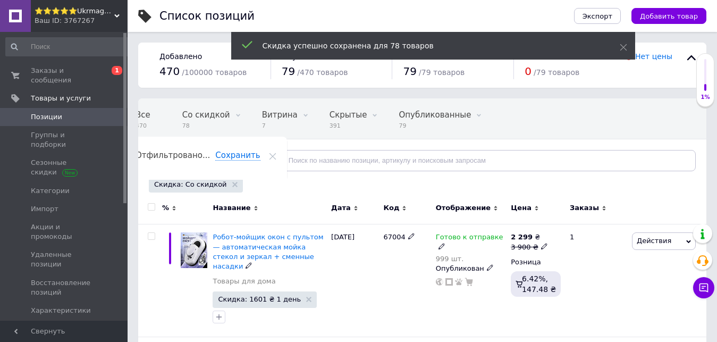
checkbox input "false"
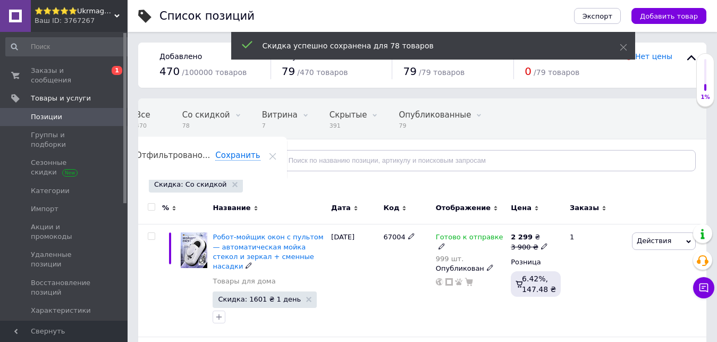
checkbox input "false"
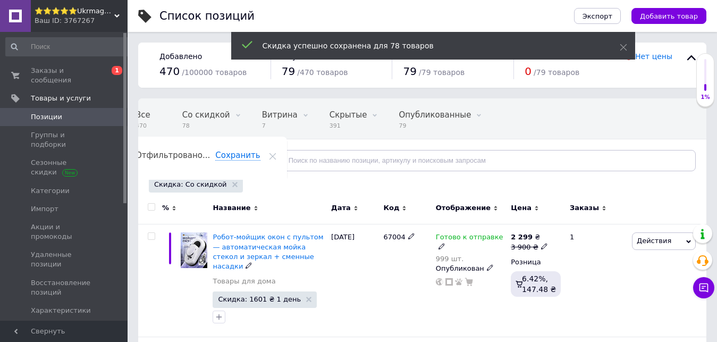
checkbox input "false"
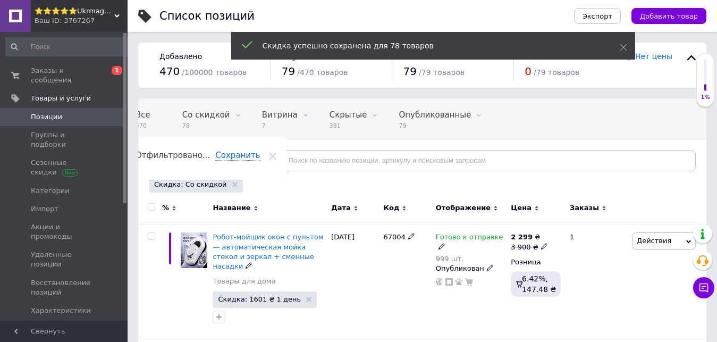
checkbox input "false"
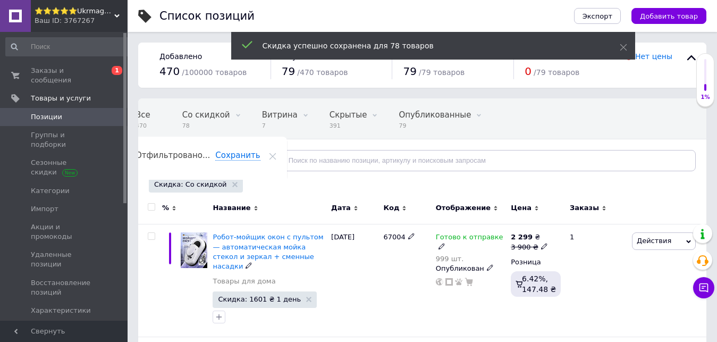
checkbox input "false"
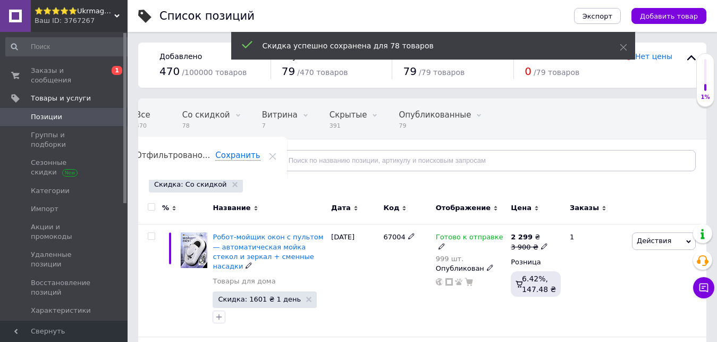
checkbox input "false"
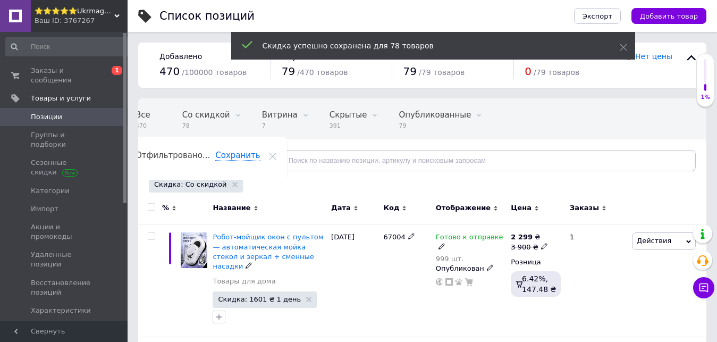
checkbox input "false"
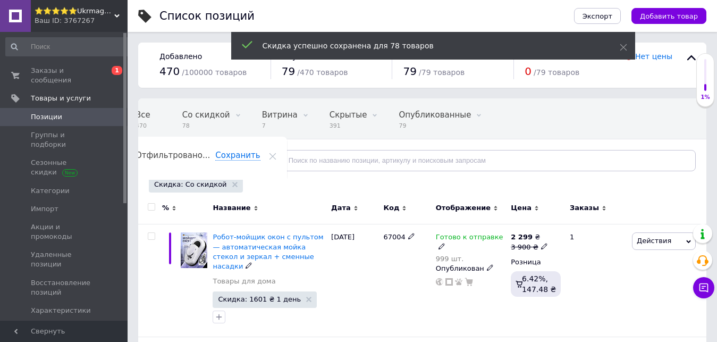
checkbox input "false"
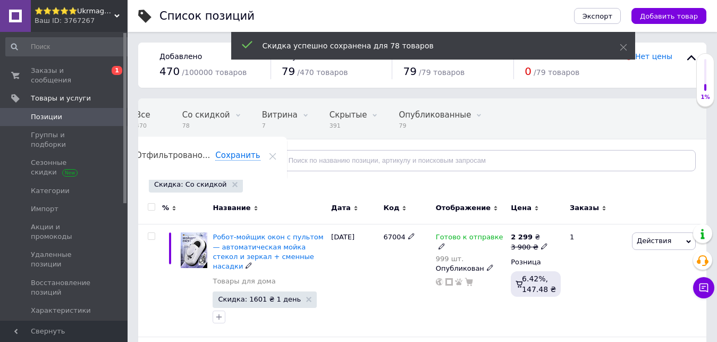
checkbox input "false"
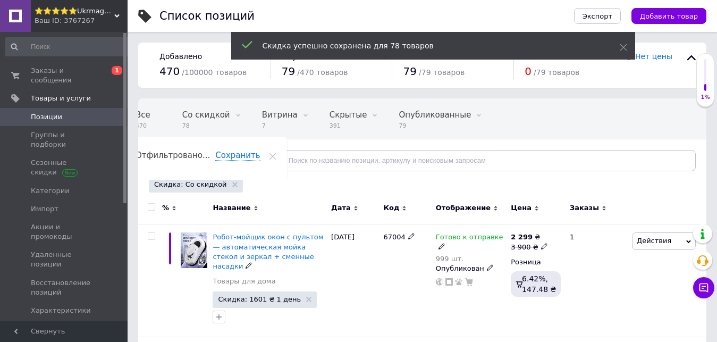
checkbox input "false"
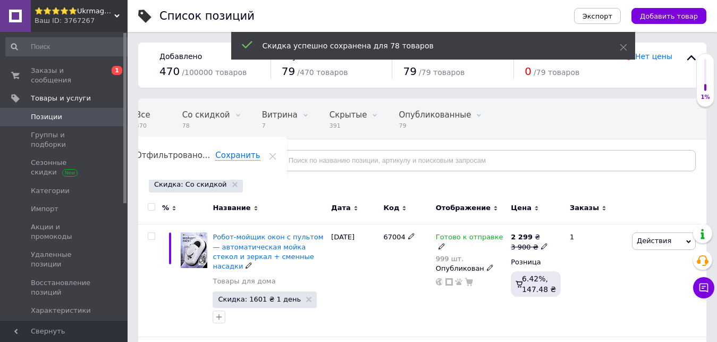
checkbox input "false"
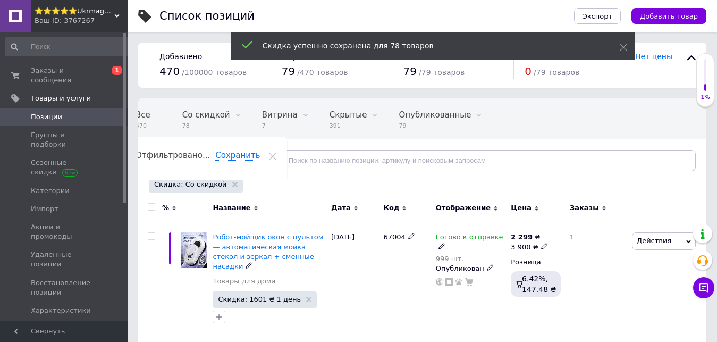
checkbox input "false"
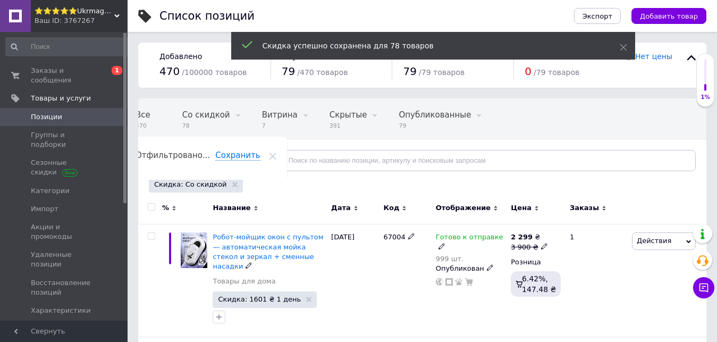
checkbox input "false"
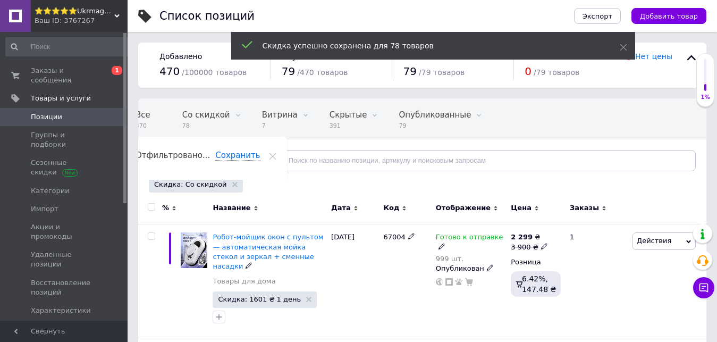
checkbox input "false"
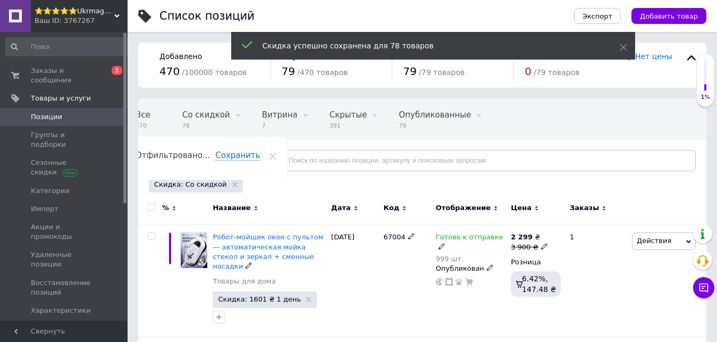
checkbox input "false"
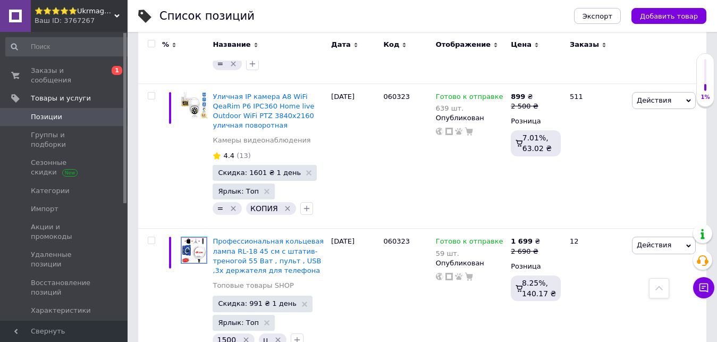
scroll to position [9559, 0]
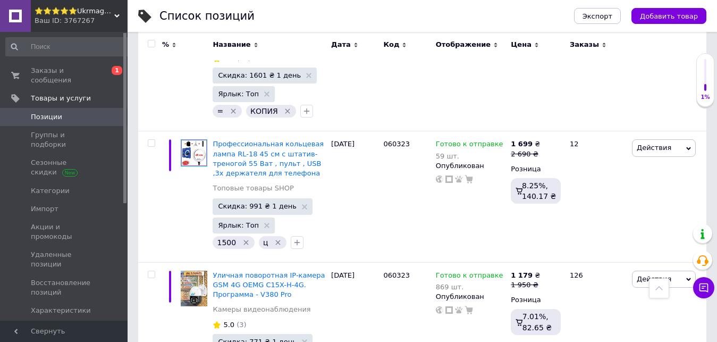
click at [65, 112] on span "Позиции" at bounding box center [64, 117] width 67 height 10
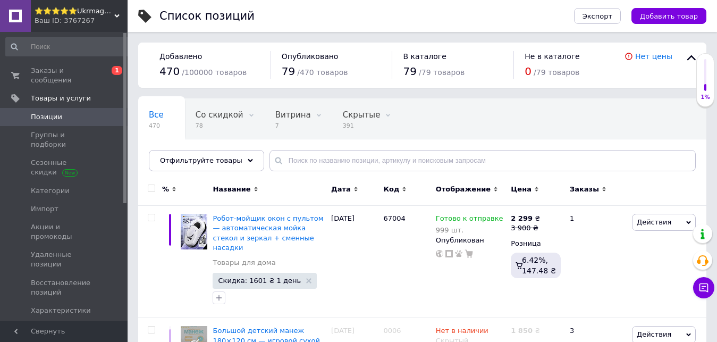
click at [73, 16] on div "Ваш ID: 3767267" at bounding box center [81, 21] width 93 height 10
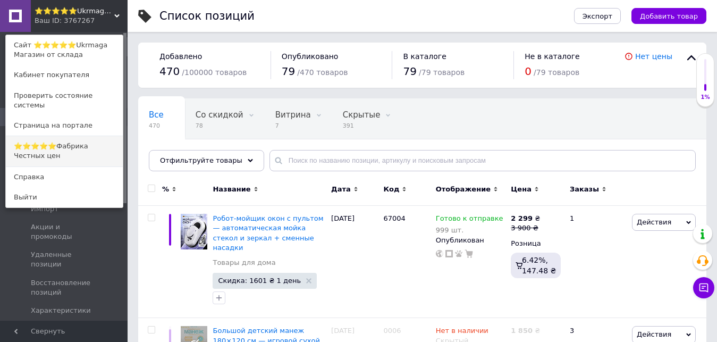
click at [84, 143] on link "⭐️⭐️⭐️⭐️⭐️Фабрика Честных цен" at bounding box center [64, 151] width 117 height 30
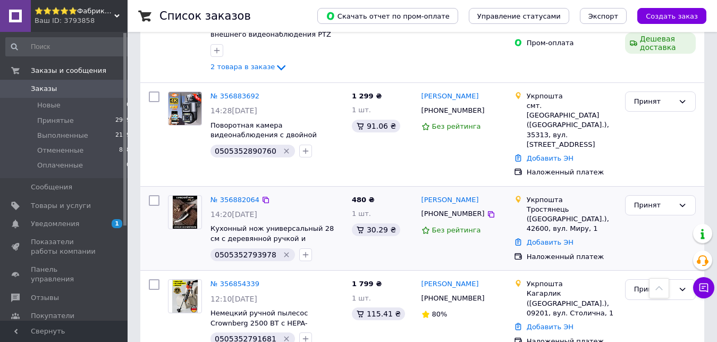
scroll to position [248, 0]
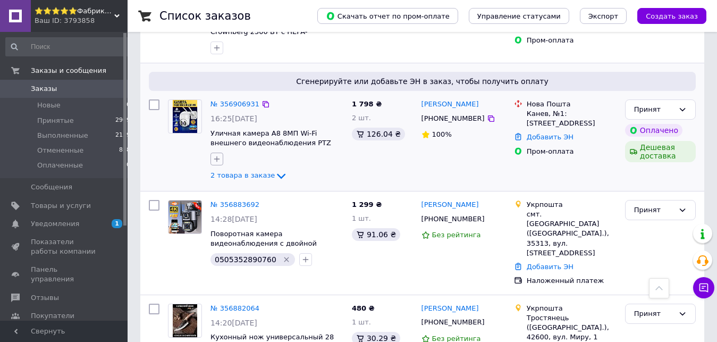
click at [214, 153] on button "button" at bounding box center [216, 158] width 13 height 13
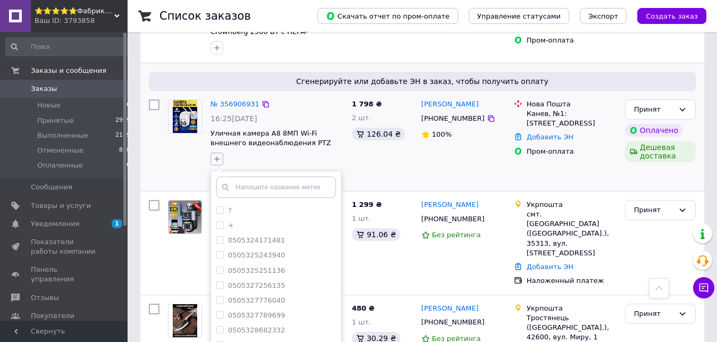
click at [215, 155] on icon "button" at bounding box center [216, 159] width 8 height 8
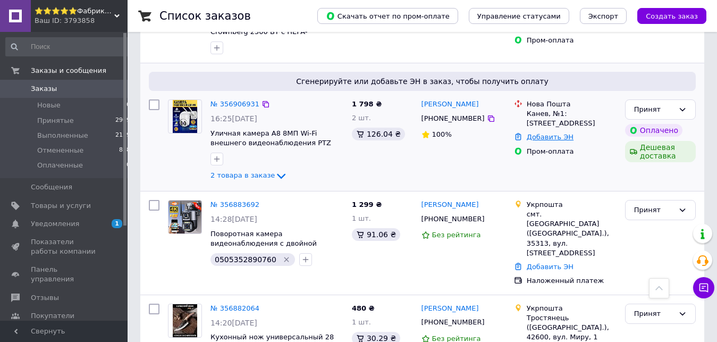
click at [541, 140] on link "Добавить ЭН" at bounding box center [549, 137] width 47 height 8
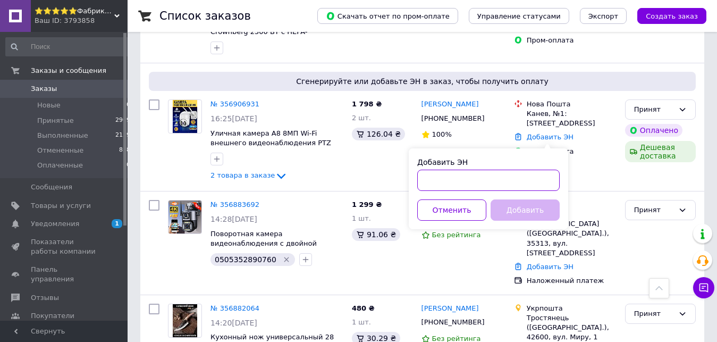
click at [487, 179] on input "Добавить ЭН" at bounding box center [488, 179] width 142 height 21
type input "20451225327594"
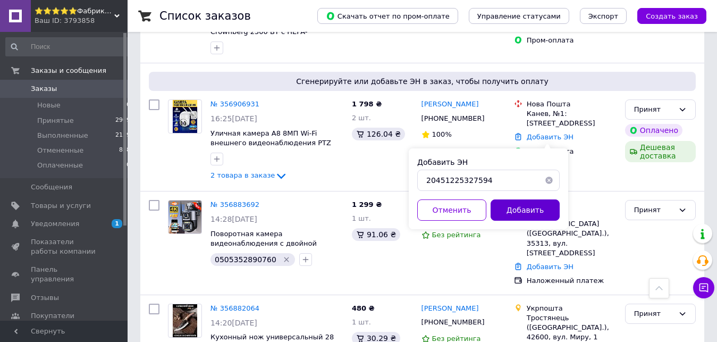
click at [534, 208] on button "Добавить" at bounding box center [524, 209] width 69 height 21
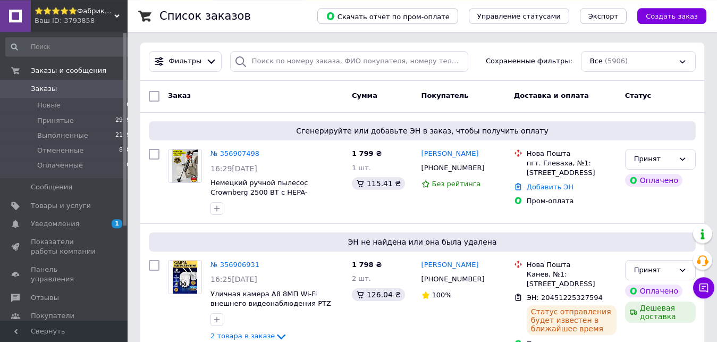
scroll to position [31, 0]
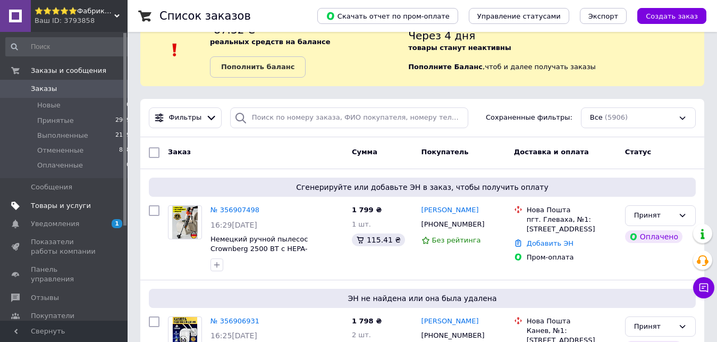
click at [91, 211] on link "Товары и услуги" at bounding box center [68, 206] width 137 height 18
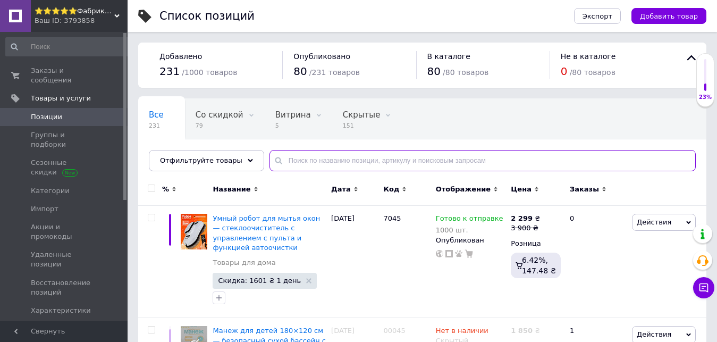
click at [479, 163] on input "text" at bounding box center [482, 160] width 426 height 21
type input "Камера"
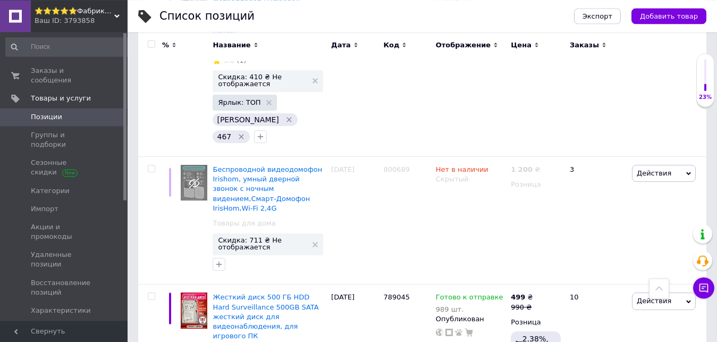
scroll to position [7326, 0]
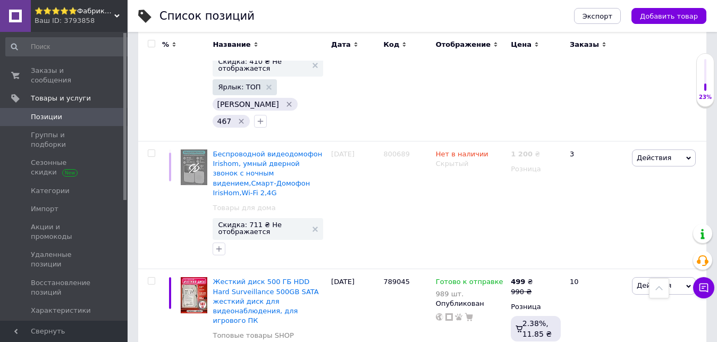
click at [63, 112] on span "Позиции" at bounding box center [64, 117] width 67 height 10
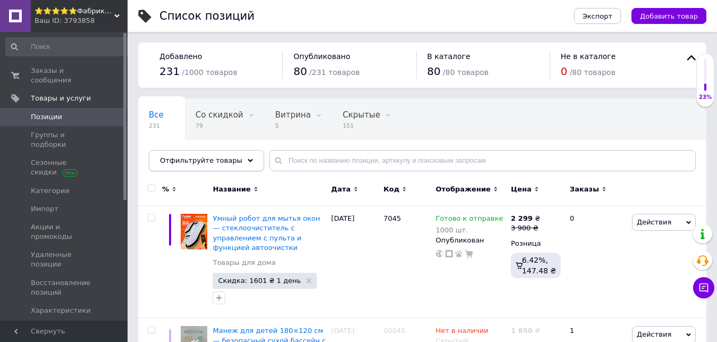
click at [193, 159] on span "Отфильтруйте товары" at bounding box center [201, 160] width 82 height 8
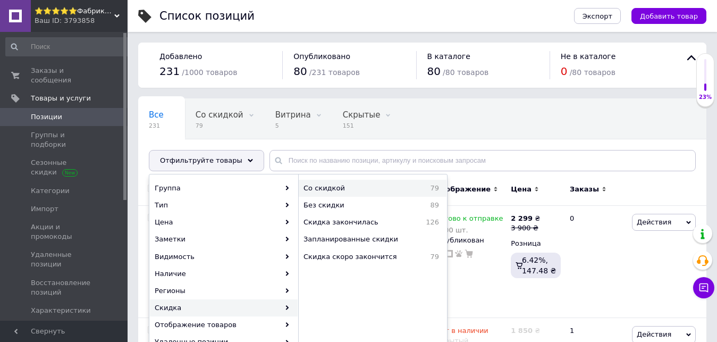
click at [374, 190] on span "Со скидкой" at bounding box center [353, 188] width 101 height 10
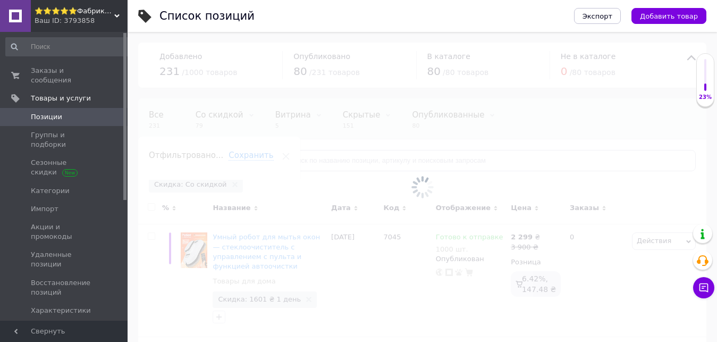
scroll to position [0, 13]
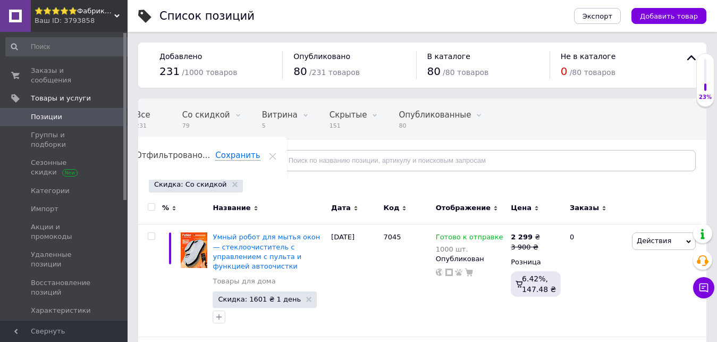
click at [149, 207] on input "checkbox" at bounding box center [151, 206] width 7 height 7
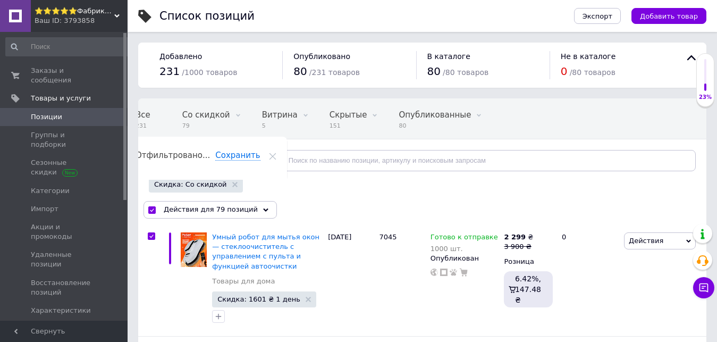
checkbox input "true"
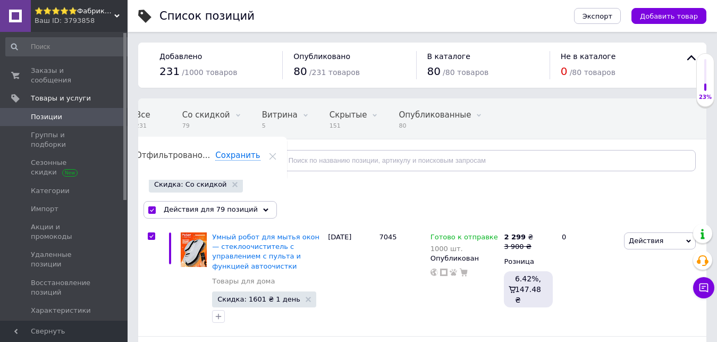
checkbox input "true"
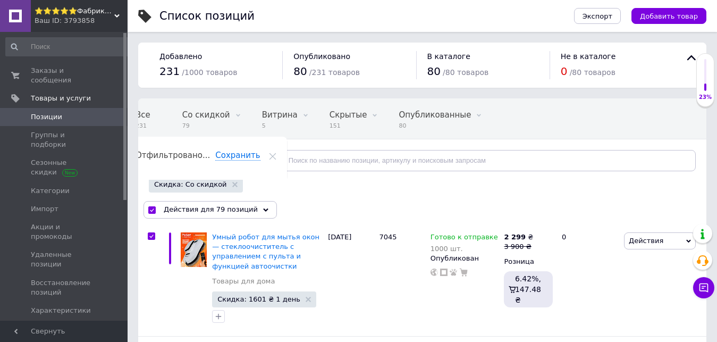
checkbox input "true"
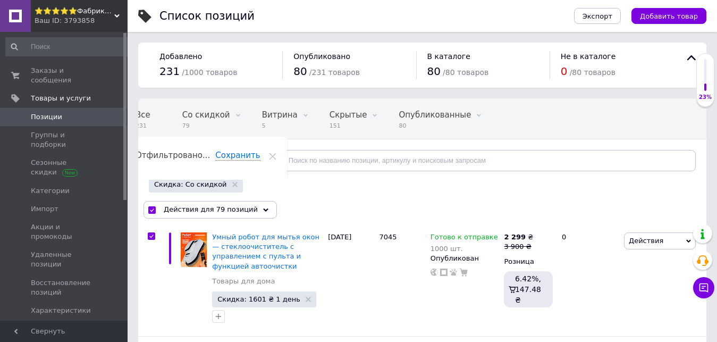
checkbox input "true"
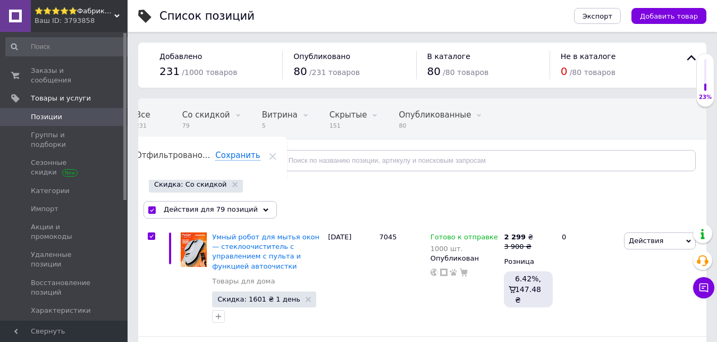
checkbox input "true"
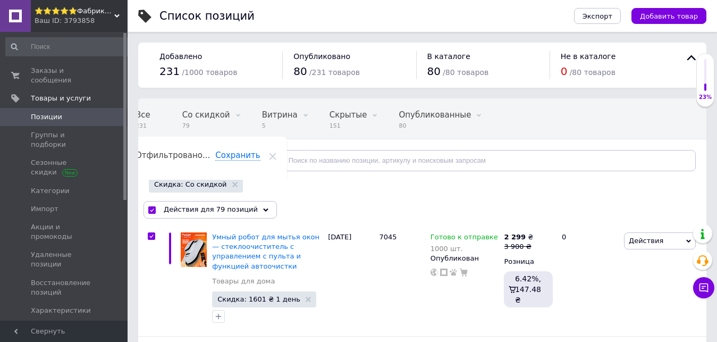
checkbox input "true"
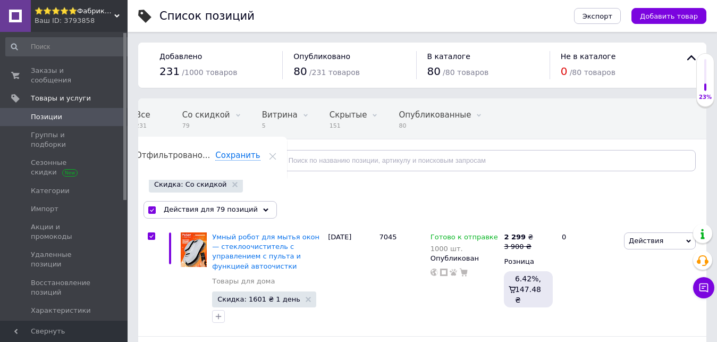
checkbox input "true"
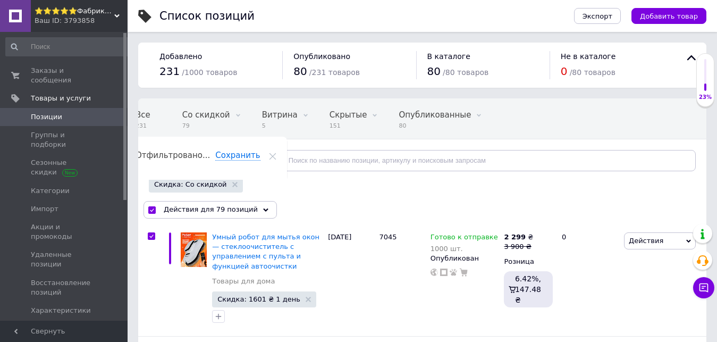
checkbox input "true"
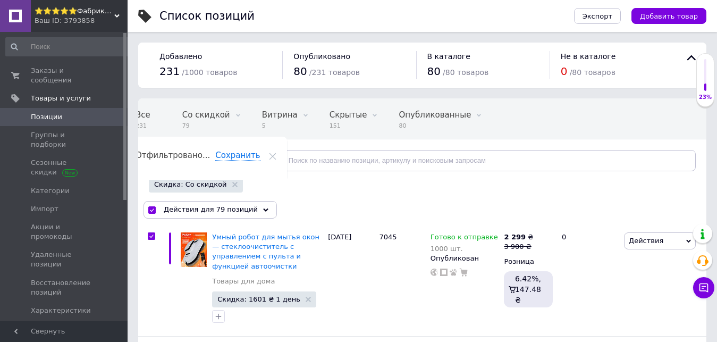
checkbox input "true"
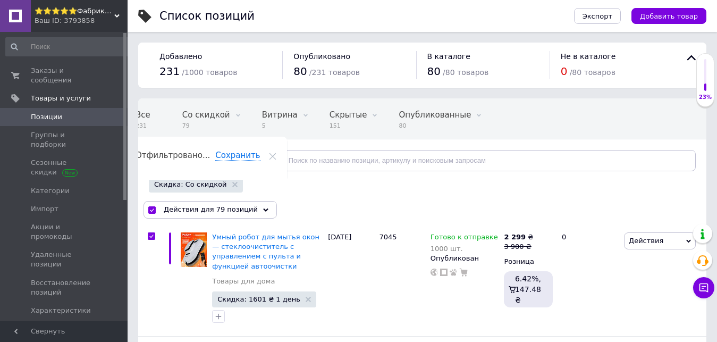
checkbox input "true"
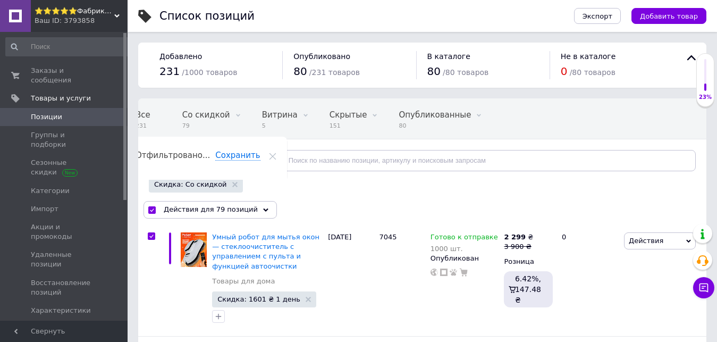
checkbox input "true"
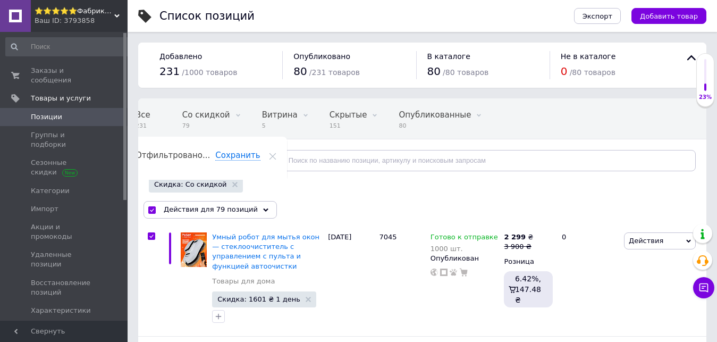
checkbox input "true"
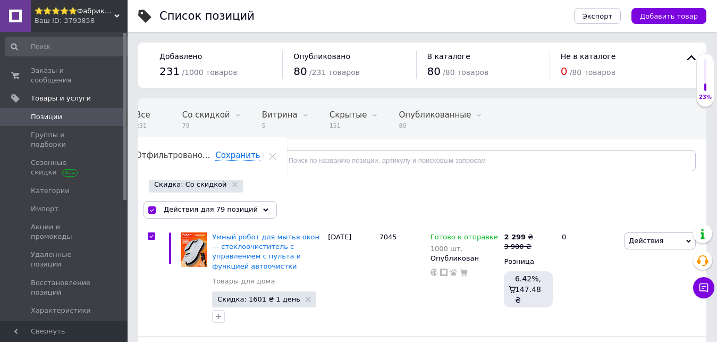
checkbox input "true"
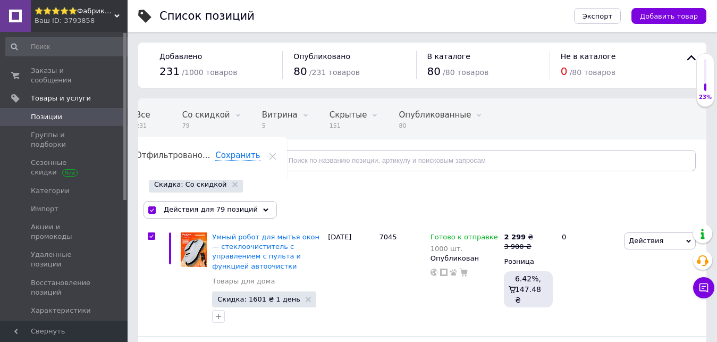
checkbox input "true"
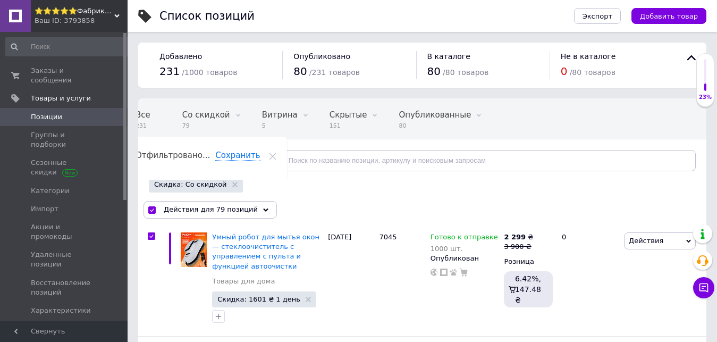
checkbox input "true"
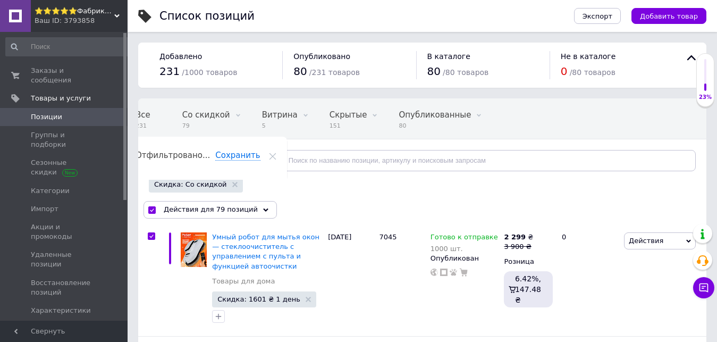
checkbox input "true"
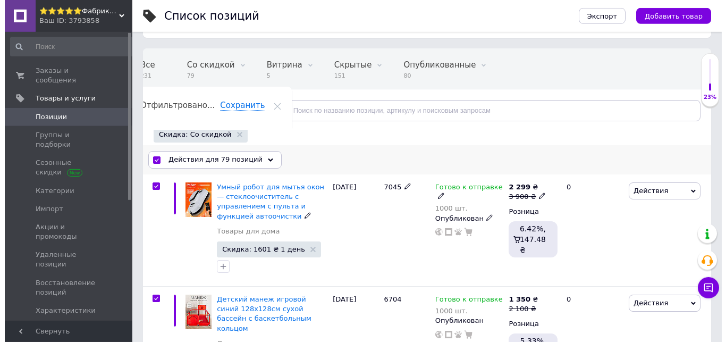
scroll to position [54, 0]
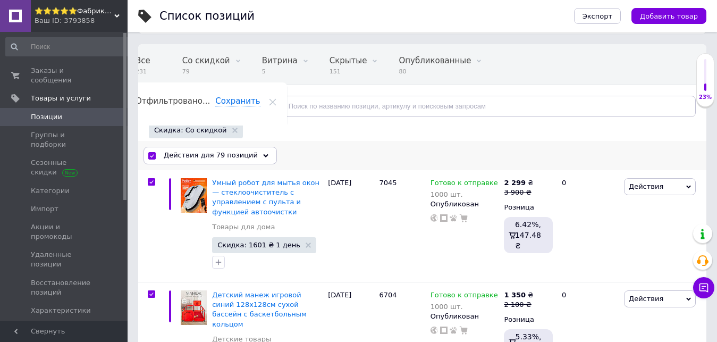
click at [220, 158] on span "Действия для 79 позиций" at bounding box center [211, 155] width 94 height 10
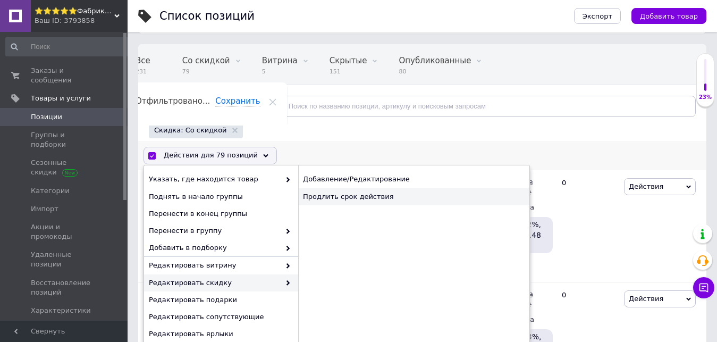
click at [360, 200] on div "Продлить срок действия" at bounding box center [413, 196] width 231 height 17
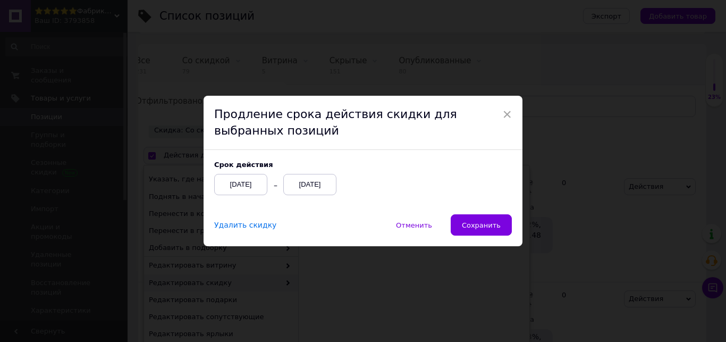
click at [321, 189] on div "[DATE]" at bounding box center [309, 184] width 53 height 21
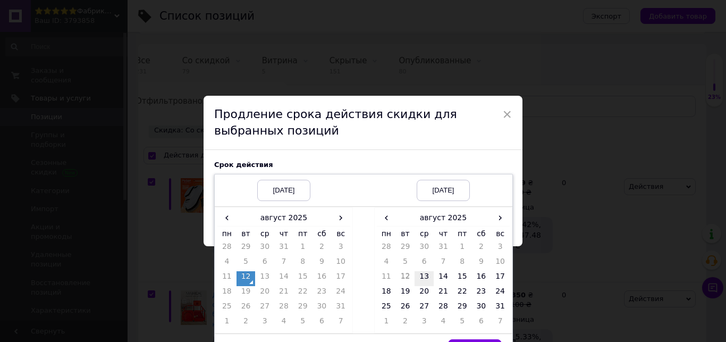
click at [423, 278] on td "13" at bounding box center [423, 278] width 19 height 15
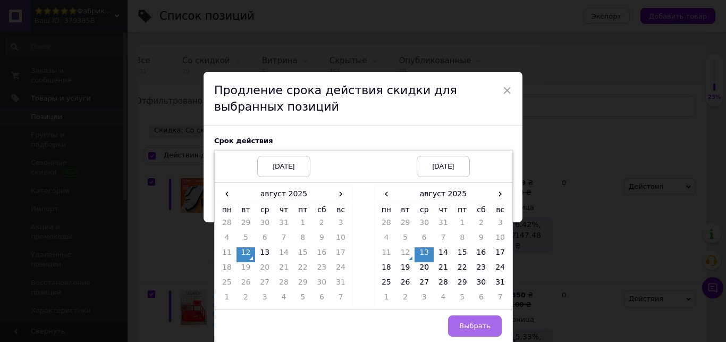
scroll to position [25, 0]
click at [467, 327] on span "Выбрать" at bounding box center [474, 325] width 31 height 8
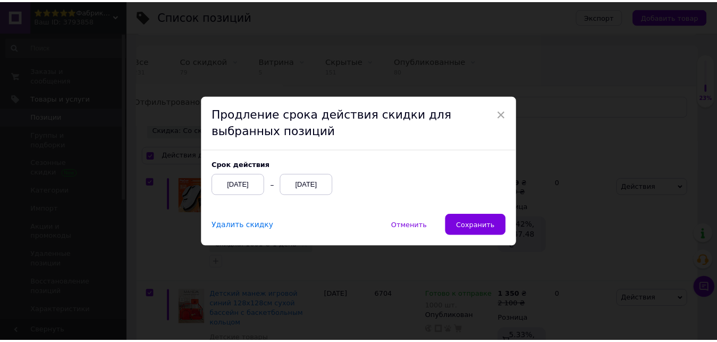
scroll to position [0, 0]
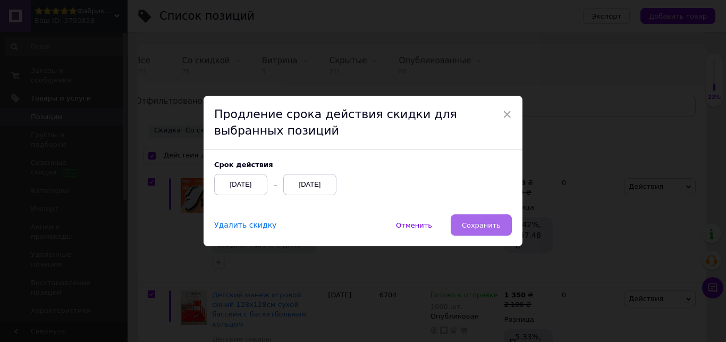
click at [472, 229] on span "Сохранить" at bounding box center [481, 225] width 39 height 8
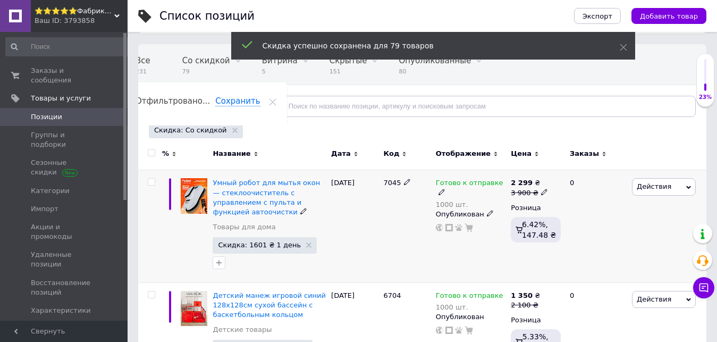
checkbox input "false"
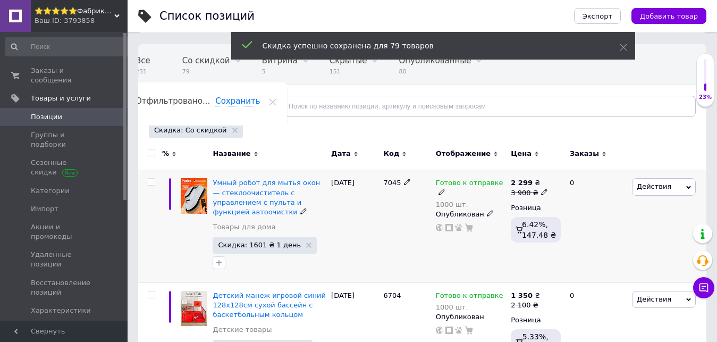
checkbox input "false"
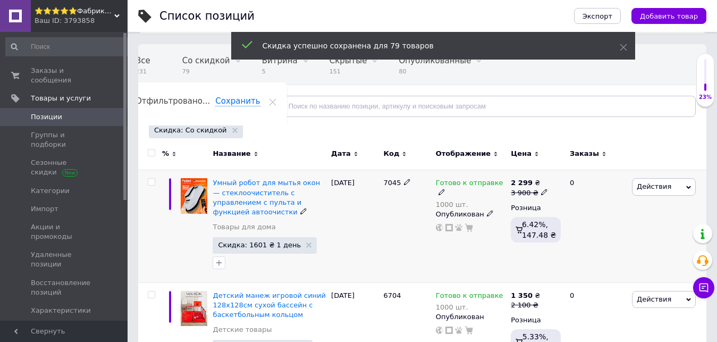
checkbox input "false"
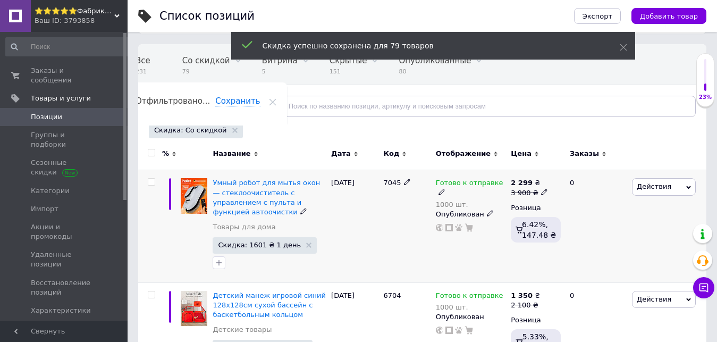
checkbox input "false"
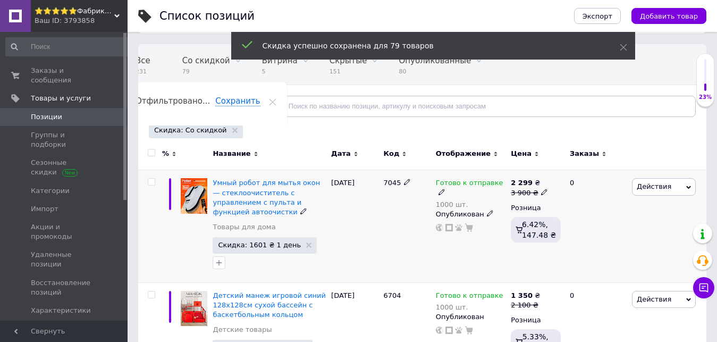
checkbox input "false"
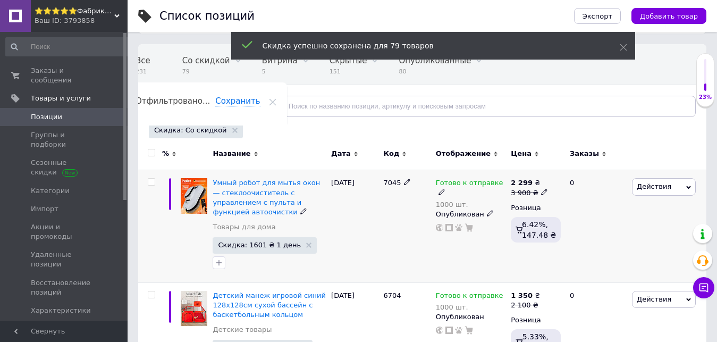
checkbox input "false"
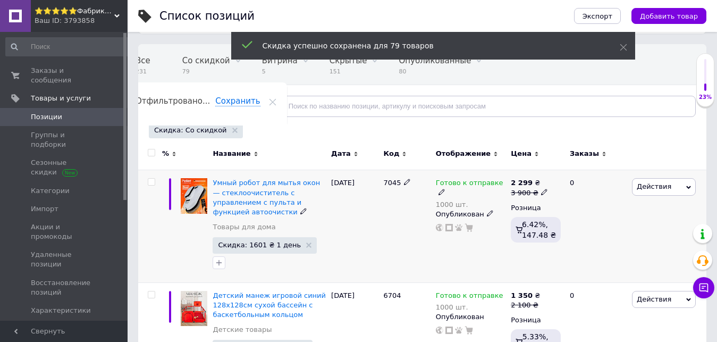
checkbox input "false"
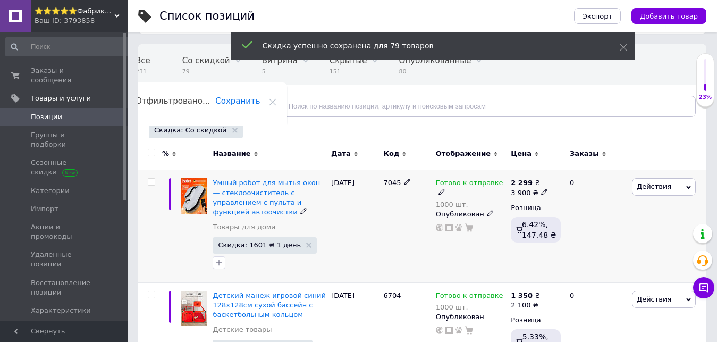
checkbox input "false"
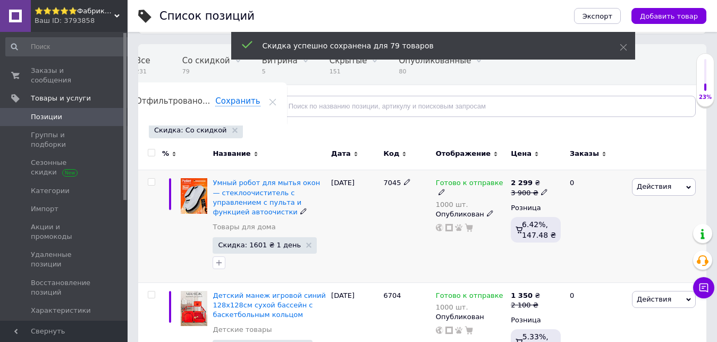
checkbox input "false"
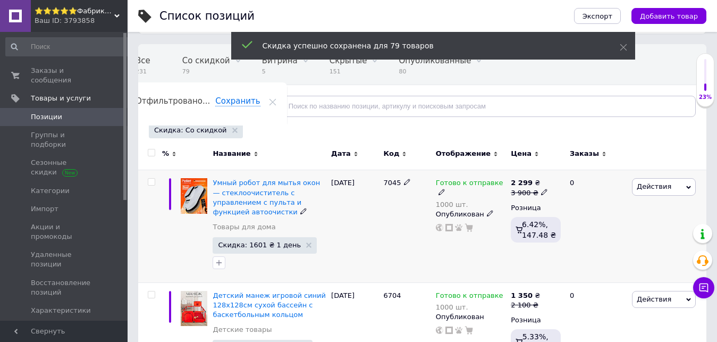
checkbox input "false"
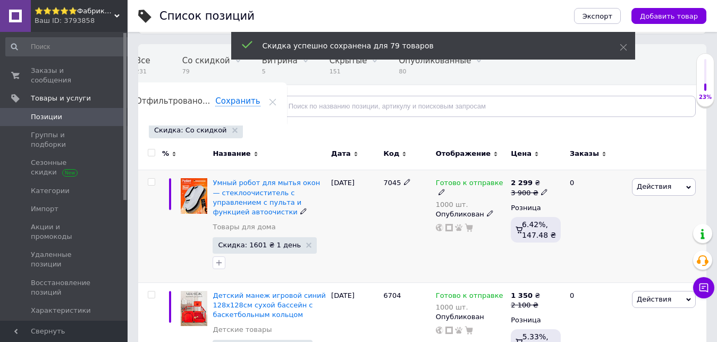
checkbox input "false"
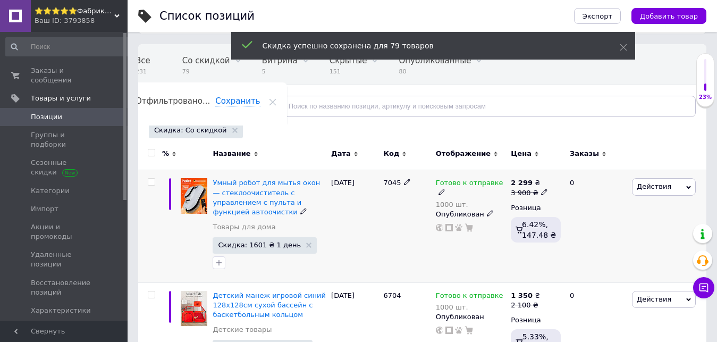
checkbox input "false"
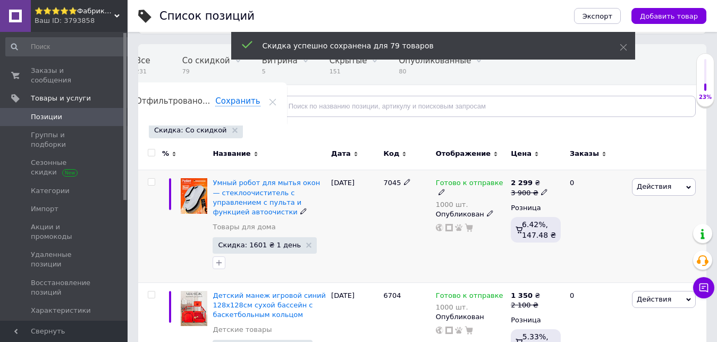
checkbox input "false"
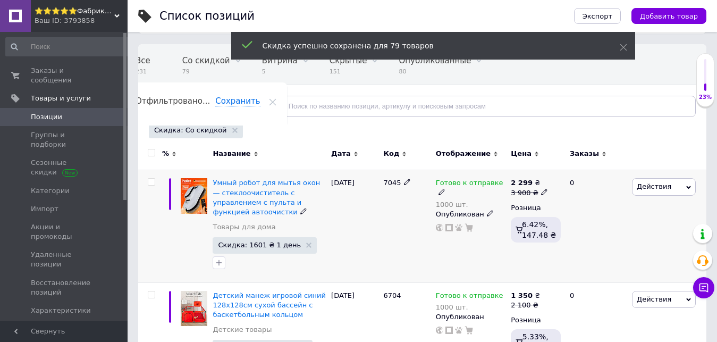
checkbox input "false"
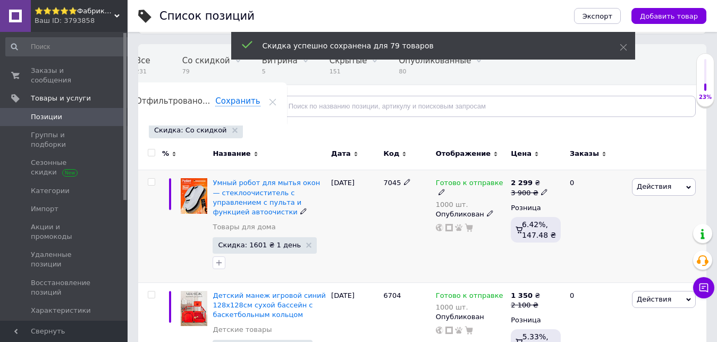
checkbox input "false"
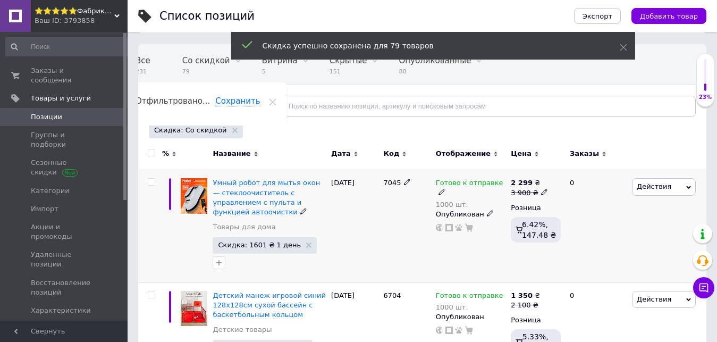
checkbox input "false"
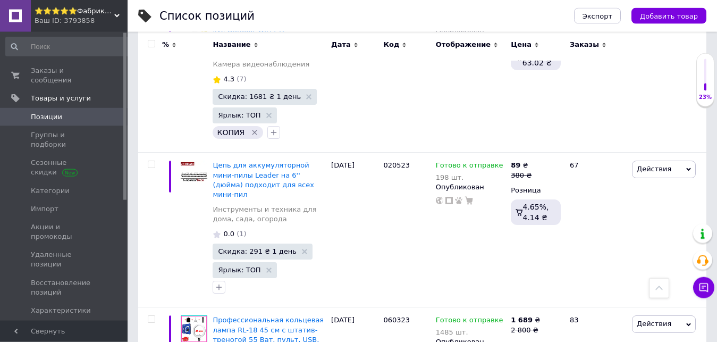
scroll to position [9725, 0]
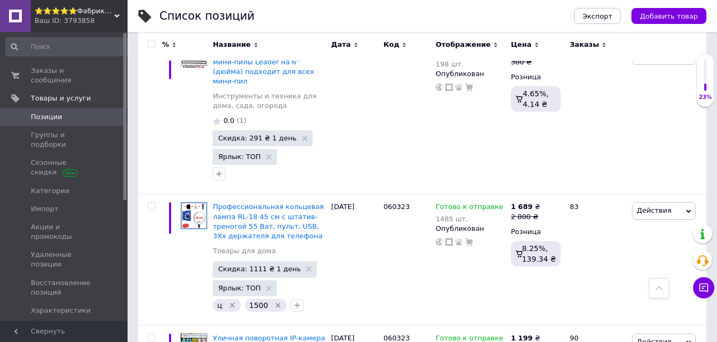
click at [93, 112] on span "Позиции" at bounding box center [64, 117] width 67 height 10
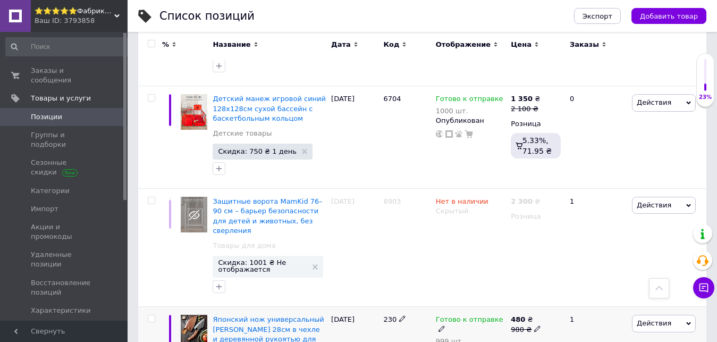
scroll to position [379, 0]
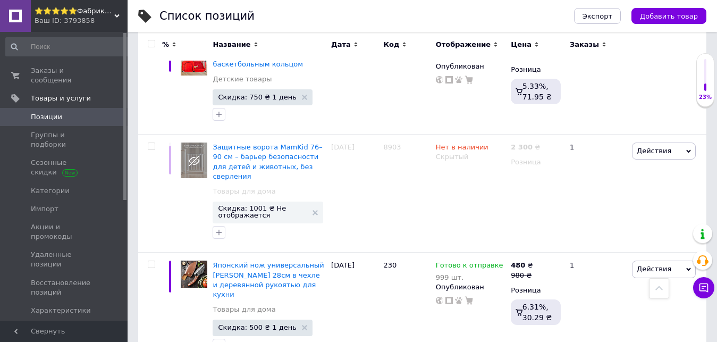
click at [56, 324] on span "Уведомления" at bounding box center [55, 329] width 48 height 10
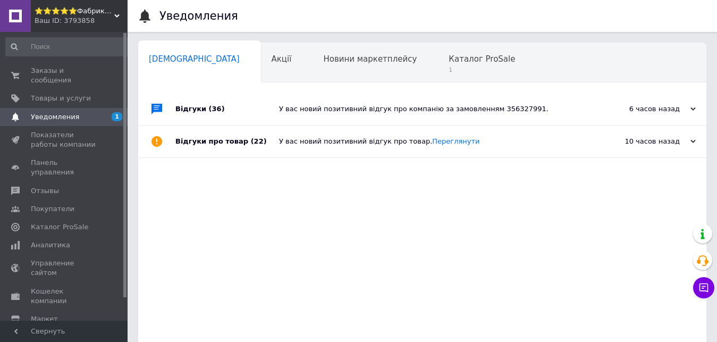
click at [512, 92] on div "Сповіщення 0 Акції 0 Новини маркетплейсу 0 Каталог ProSale 1 Навчання та заходи…" at bounding box center [422, 229] width 568 height 375
click at [96, 70] on span "Заказы и сообщения" at bounding box center [64, 75] width 67 height 19
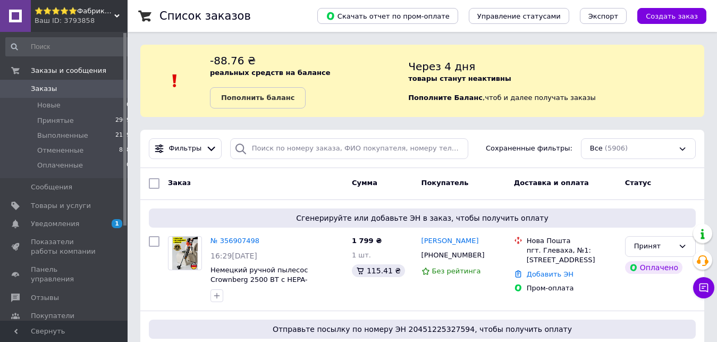
click at [35, 88] on span "Заказы" at bounding box center [44, 89] width 26 height 10
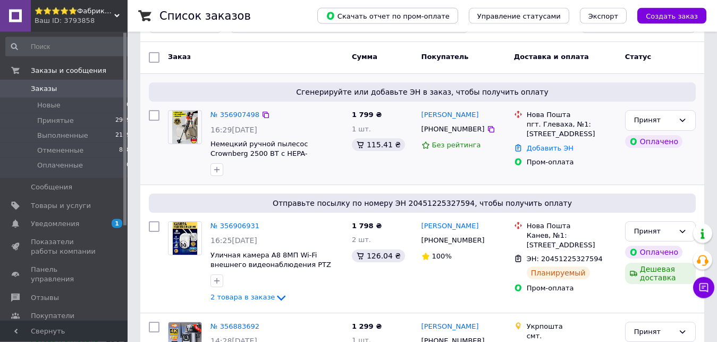
scroll to position [113, 0]
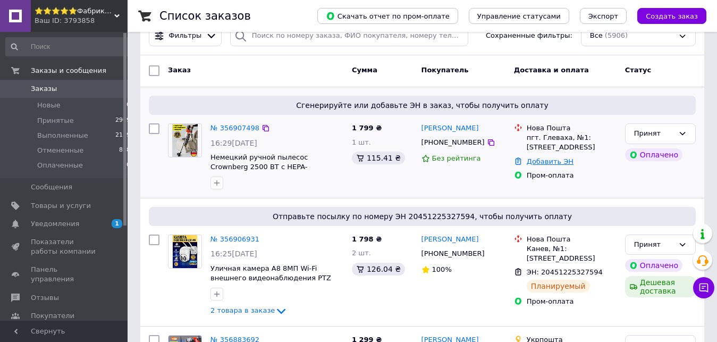
click at [541, 164] on link "Добавить ЭН" at bounding box center [549, 161] width 47 height 8
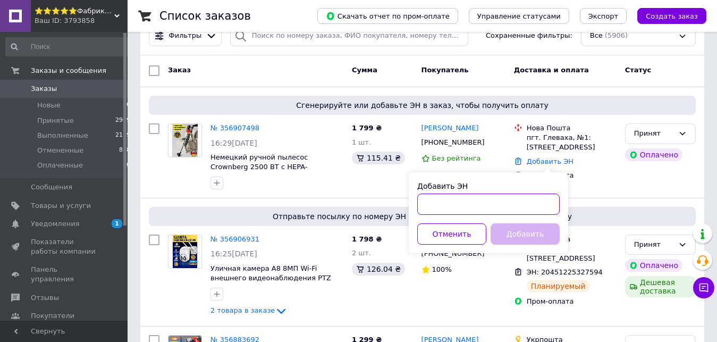
click at [508, 198] on input "Добавить ЭН" at bounding box center [488, 203] width 142 height 21
type input "20451225354933"
click at [524, 229] on button "Добавить" at bounding box center [524, 233] width 69 height 21
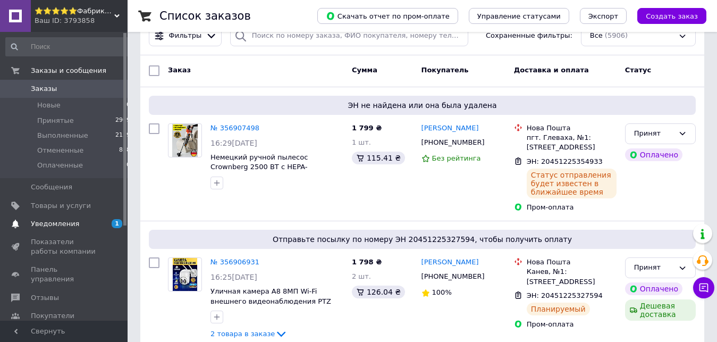
click at [61, 225] on span "Уведомления" at bounding box center [55, 224] width 48 height 10
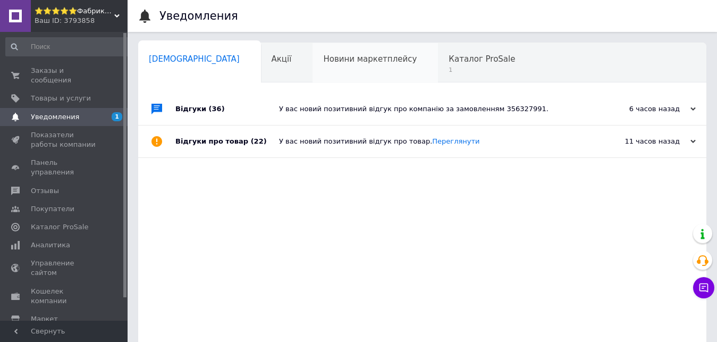
click at [365, 63] on div "Новини маркетплейсу 0" at bounding box center [374, 63] width 125 height 40
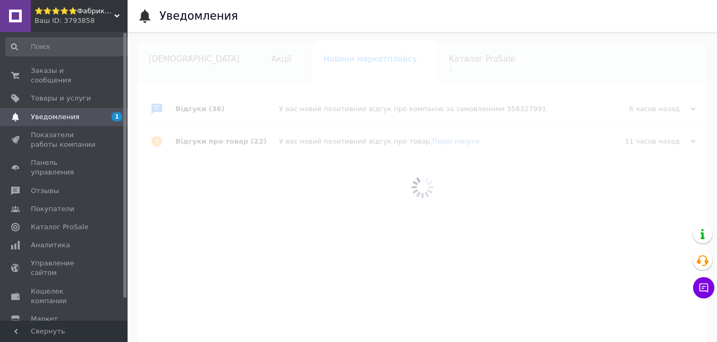
click at [401, 56] on div at bounding box center [421, 187] width 589 height 310
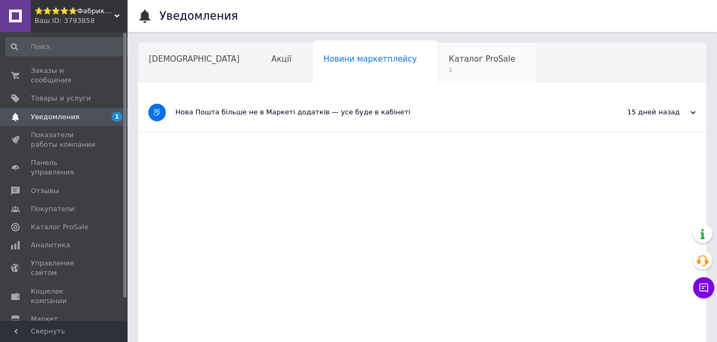
click at [448, 63] on span "Каталог ProSale" at bounding box center [481, 59] width 66 height 10
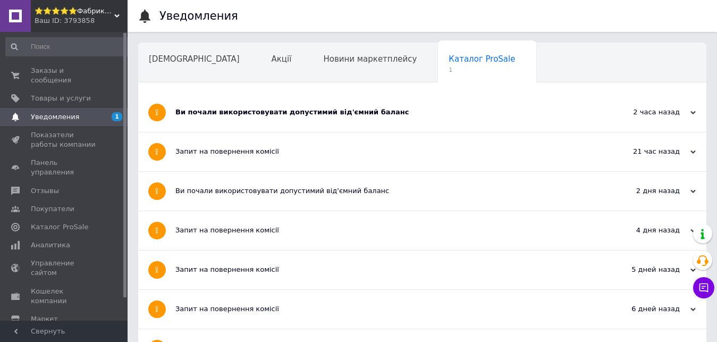
click at [446, 121] on div "Ви почали використовувати допустимий від'ємний баланс" at bounding box center [382, 112] width 414 height 39
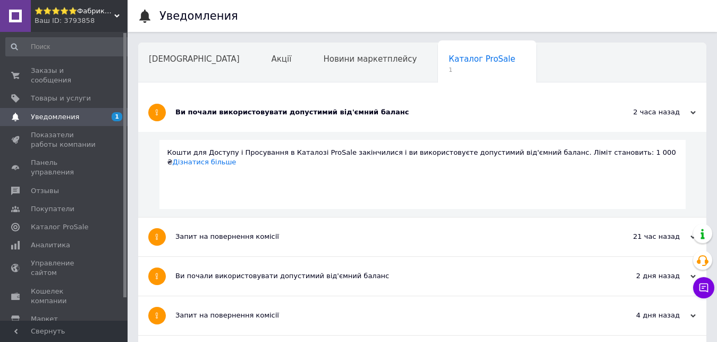
click at [90, 112] on span "Уведомления" at bounding box center [64, 117] width 67 height 10
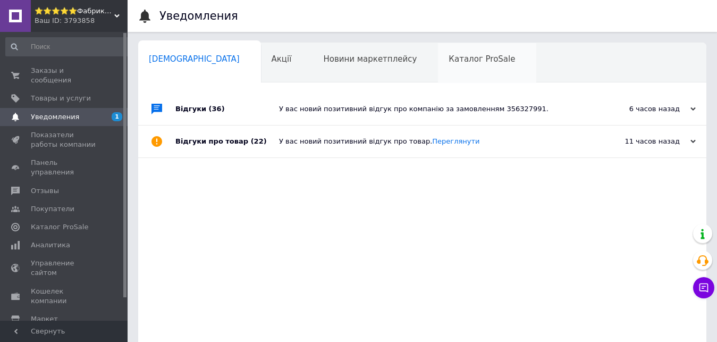
click at [448, 63] on span "Каталог ProSale" at bounding box center [481, 59] width 66 height 10
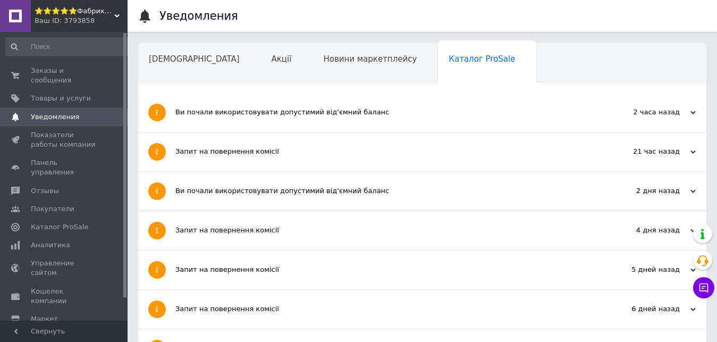
click at [491, 114] on div "Ви почали використовувати допустимий від'ємний баланс" at bounding box center [382, 112] width 414 height 10
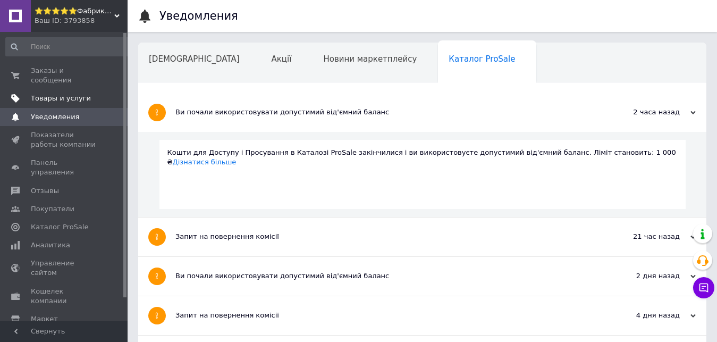
click at [81, 93] on span "Товары и услуги" at bounding box center [61, 98] width 60 height 10
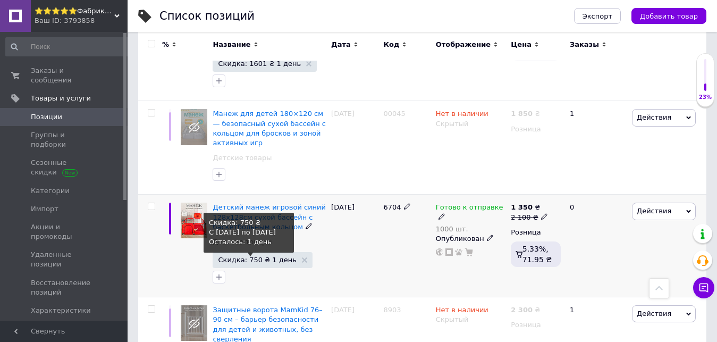
scroll to position [379, 0]
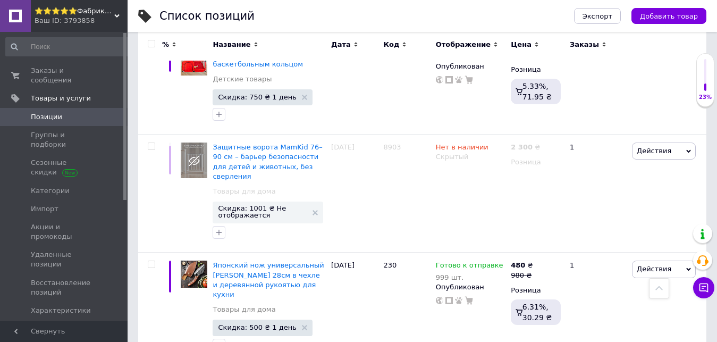
click at [57, 21] on div "Ваш ID: 3793858" at bounding box center [81, 21] width 93 height 10
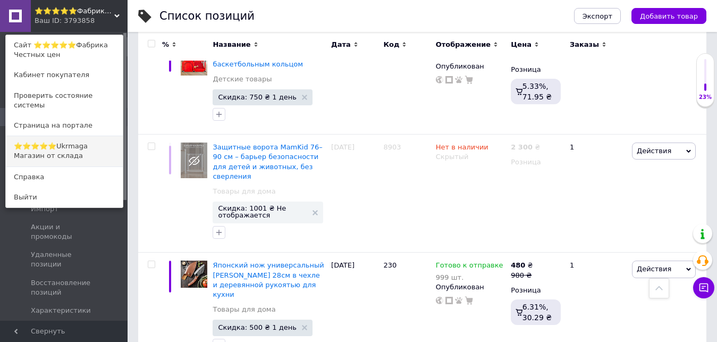
click at [91, 140] on link "⭐️⭐️⭐️⭐️⭐️Ukrmaga Магазин от склада" at bounding box center [64, 151] width 117 height 30
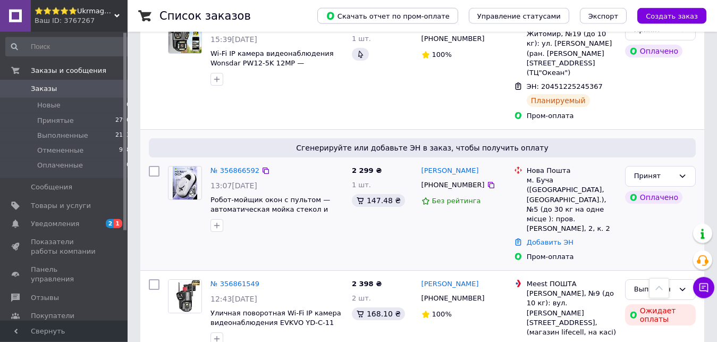
scroll to position [380, 0]
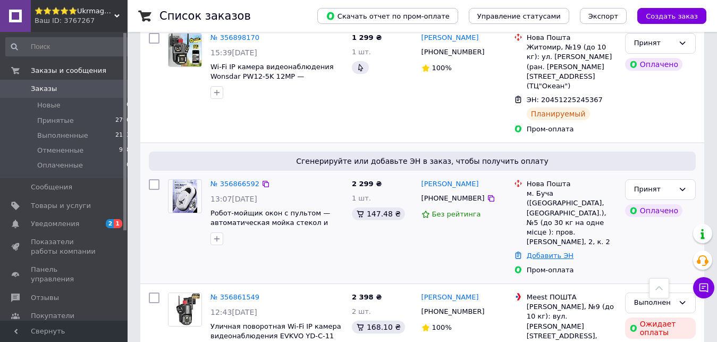
click at [538, 251] on link "Добавить ЭН" at bounding box center [549, 255] width 47 height 8
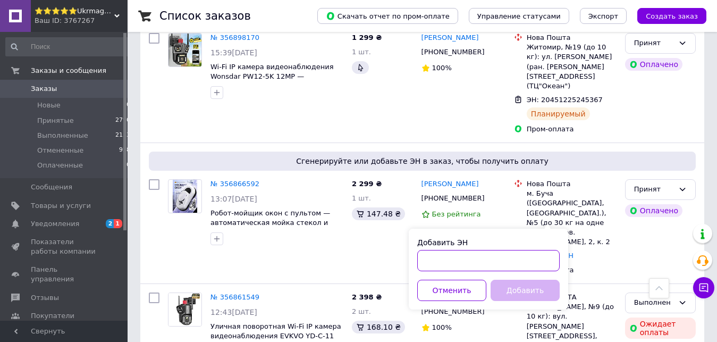
click at [475, 265] on input "Добавить ЭН" at bounding box center [488, 260] width 142 height 21
type input "20451225356469"
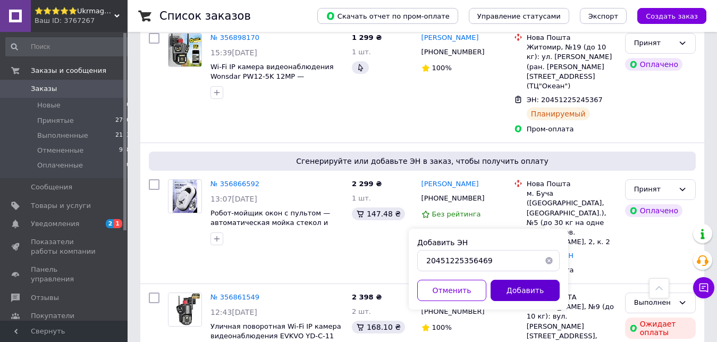
click at [529, 295] on button "Добавить" at bounding box center [524, 289] width 69 height 21
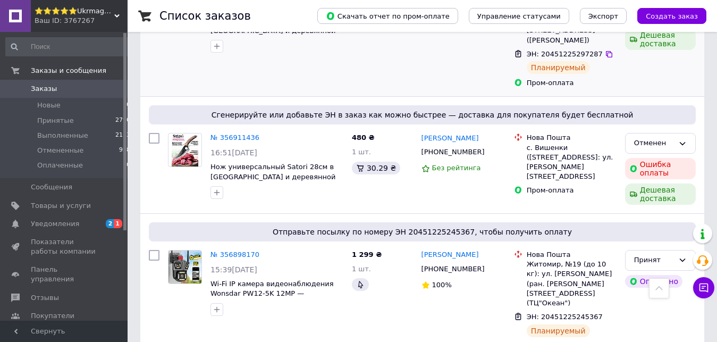
scroll to position [0, 0]
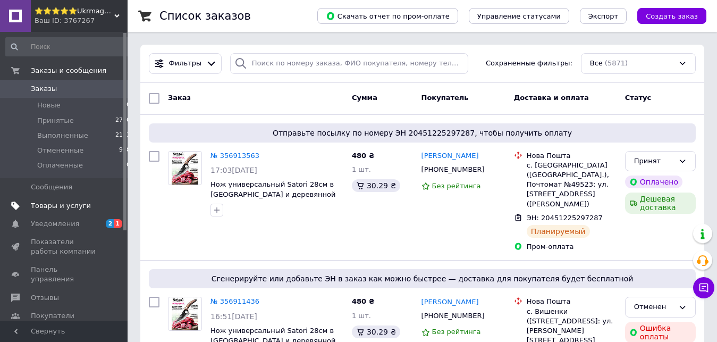
click at [78, 205] on span "Товары и услуги" at bounding box center [61, 206] width 60 height 10
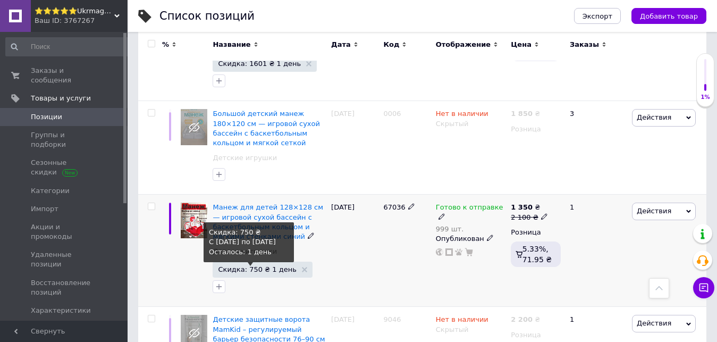
scroll to position [379, 0]
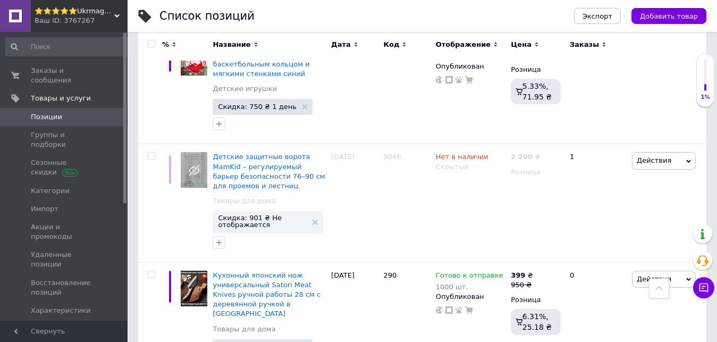
click at [57, 324] on span "Уведомления" at bounding box center [55, 329] width 48 height 10
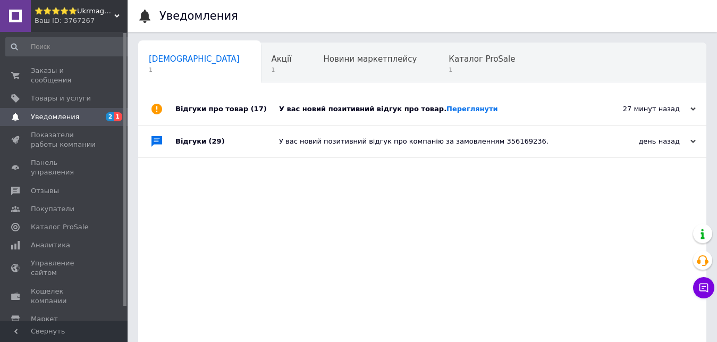
click at [516, 104] on div "У вас новий позитивний відгук про товар. [GEOGRAPHIC_DATA]" at bounding box center [434, 109] width 310 height 32
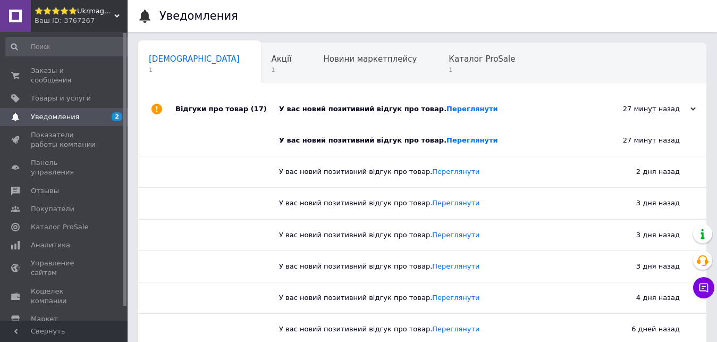
click at [103, 112] on span "2" at bounding box center [112, 117] width 29 height 10
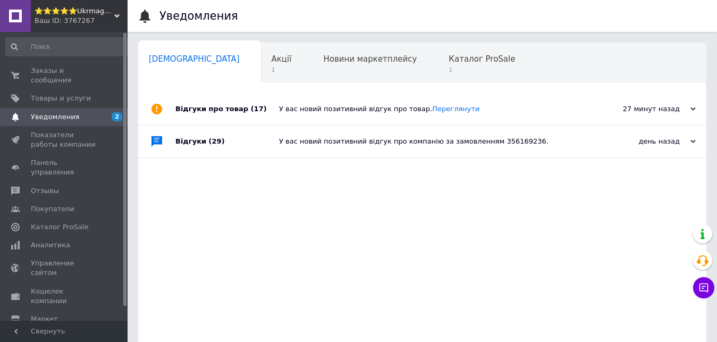
click at [567, 108] on div "У вас новий позитивний відгук про товар. [GEOGRAPHIC_DATA]" at bounding box center [434, 109] width 310 height 10
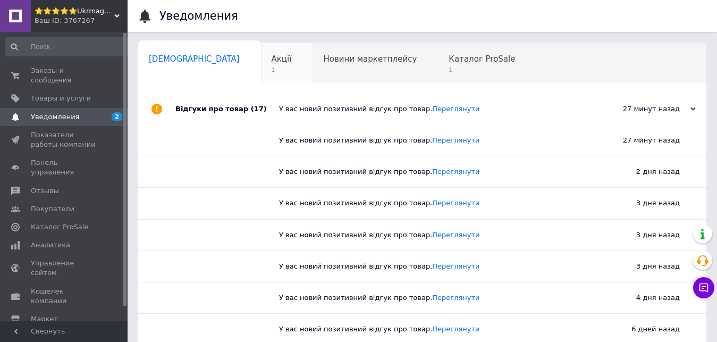
click at [261, 66] on div "Акції 1" at bounding box center [287, 63] width 52 height 40
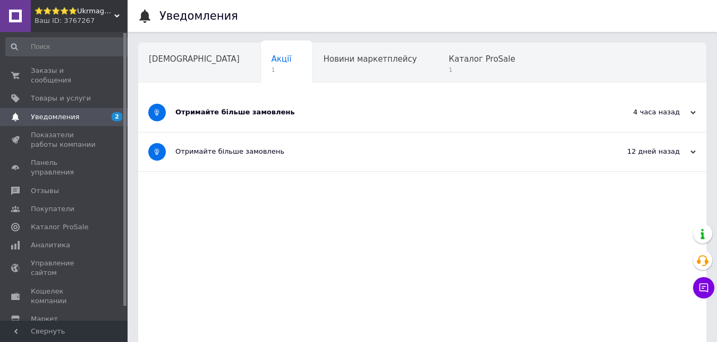
click at [511, 123] on div "Отримайте більше замовлень" at bounding box center [382, 112] width 414 height 39
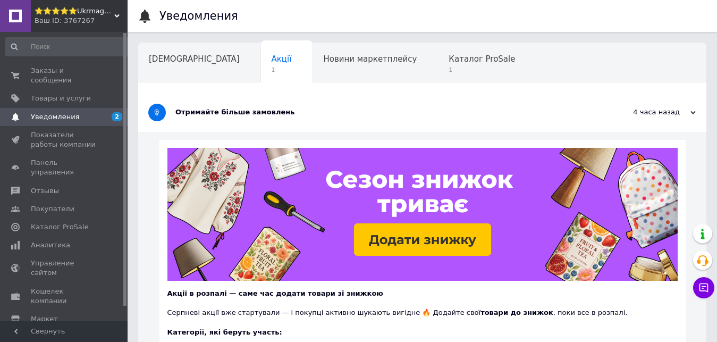
click at [111, 112] on span "2" at bounding box center [112, 117] width 29 height 10
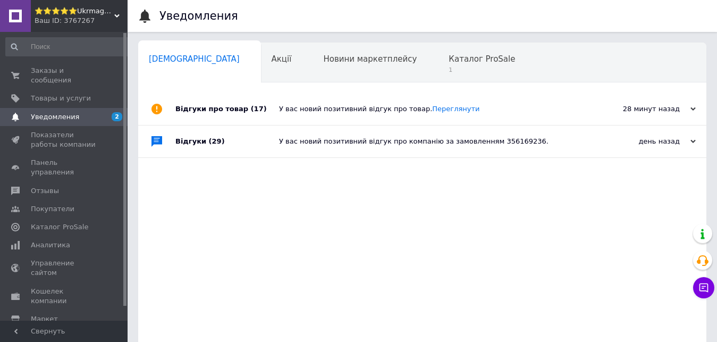
click at [261, 63] on div "Акції 0" at bounding box center [287, 63] width 52 height 40
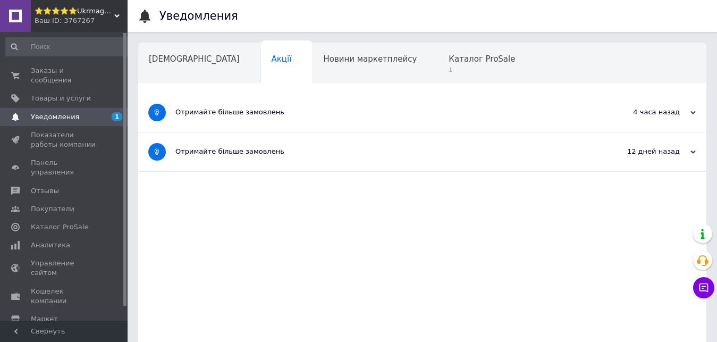
click at [504, 108] on div "Отримайте більше замовлень" at bounding box center [382, 112] width 414 height 39
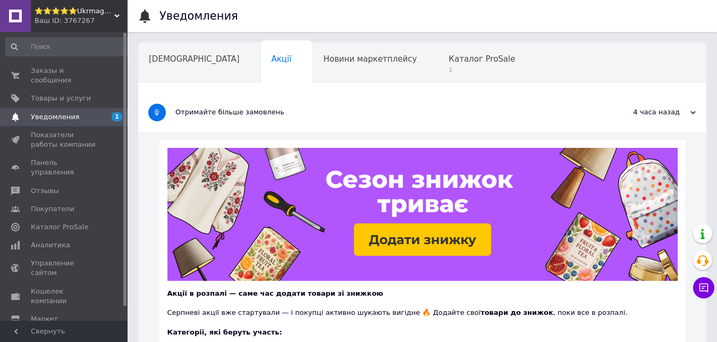
click at [92, 112] on span "Уведомления" at bounding box center [64, 117] width 67 height 10
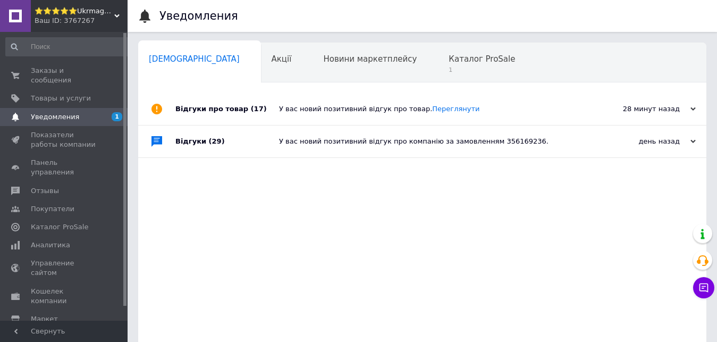
click at [448, 58] on span "Каталог ProSale" at bounding box center [481, 59] width 66 height 10
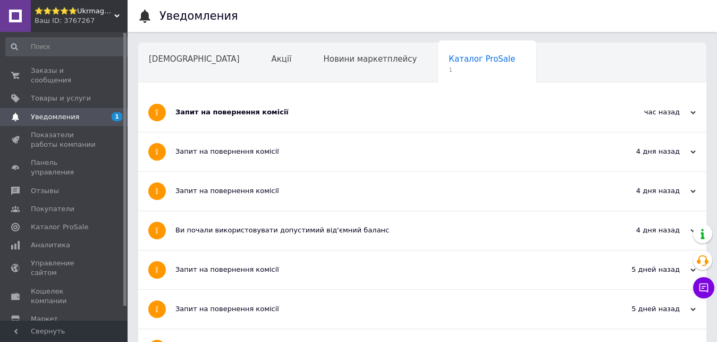
click at [497, 123] on div "Запит на повернення комісії" at bounding box center [382, 112] width 414 height 39
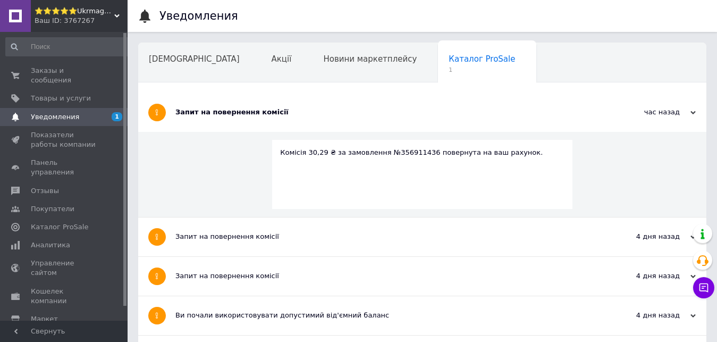
click at [93, 112] on span "Уведомления" at bounding box center [64, 117] width 67 height 10
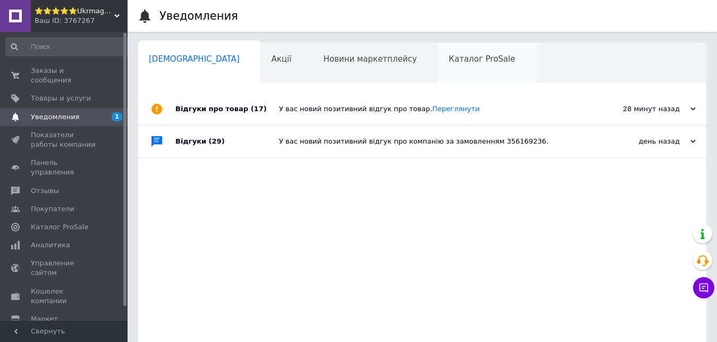
click at [438, 78] on div "Каталог ProSale 0" at bounding box center [487, 63] width 98 height 40
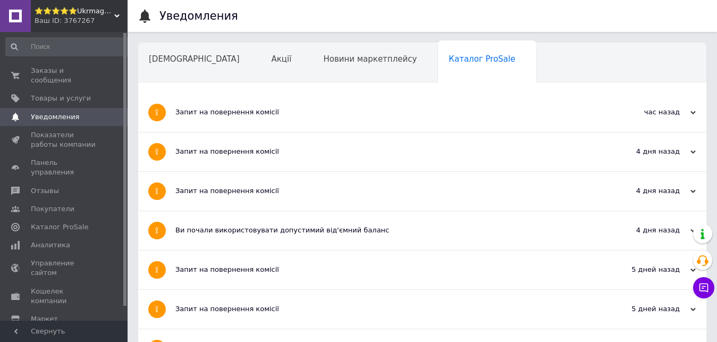
click at [506, 110] on div "Запит на повернення комісії" at bounding box center [382, 112] width 414 height 10
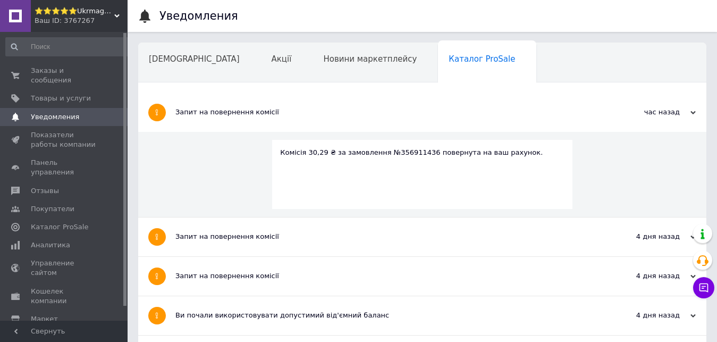
click at [70, 108] on link "Уведомления 0" at bounding box center [68, 117] width 137 height 18
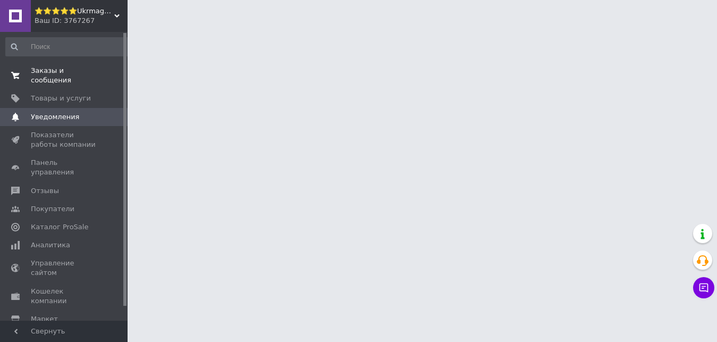
click at [80, 71] on span "Заказы и сообщения" at bounding box center [64, 75] width 67 height 19
